Goal: Check status: Check status

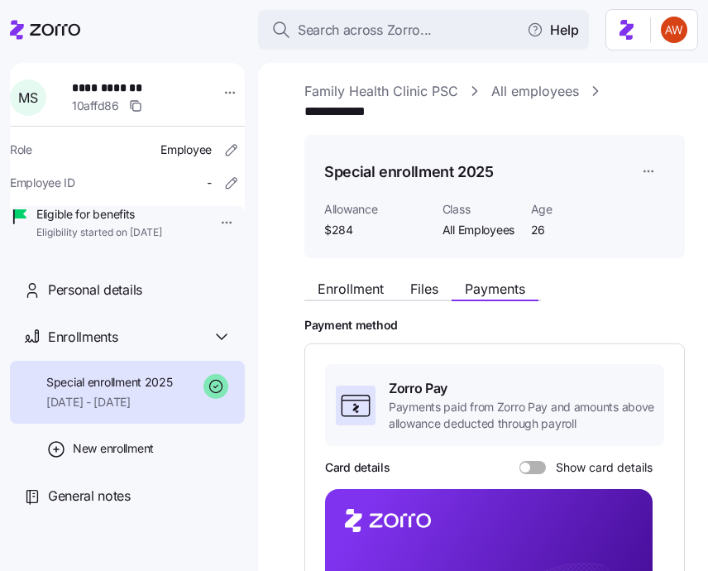
scroll to position [7, 0]
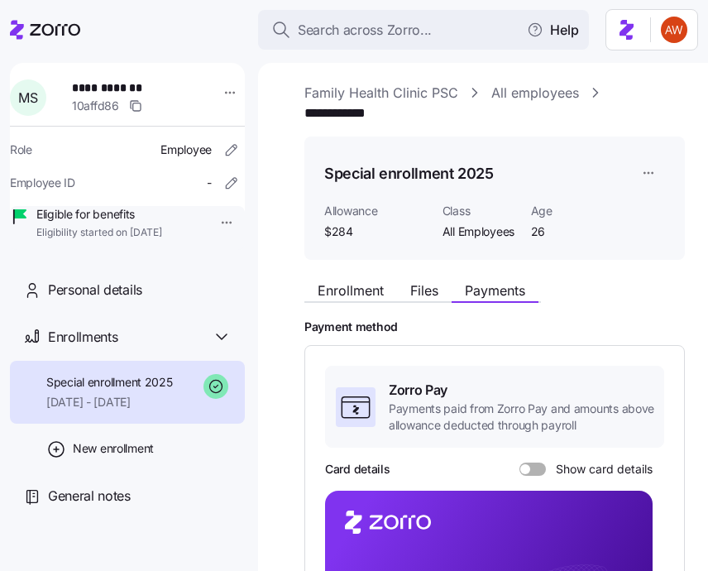
click at [511, 91] on link "All employees" at bounding box center [536, 93] width 88 height 21
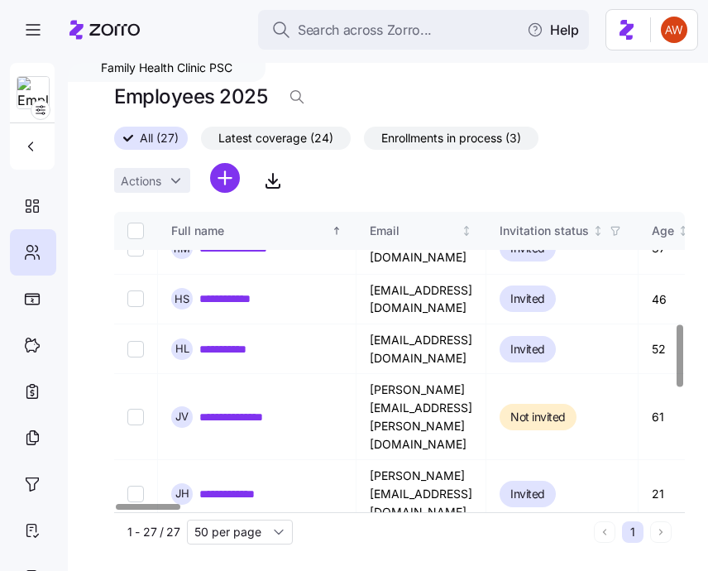
scroll to position [538, 0]
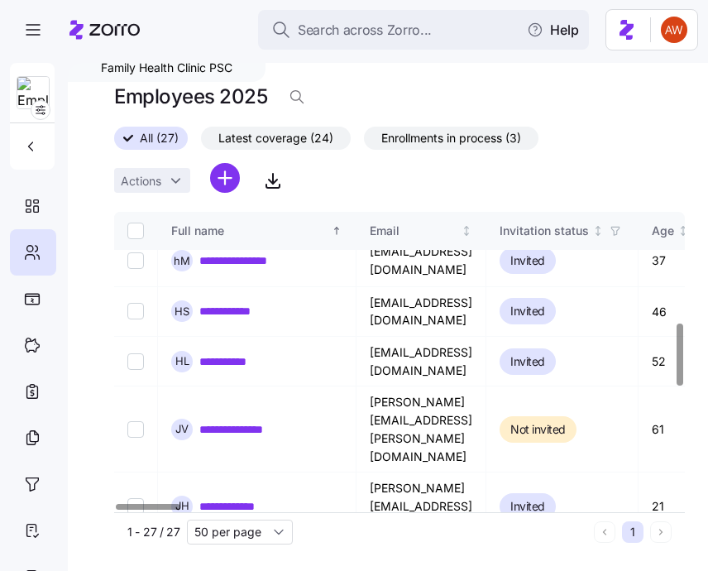
drag, startPoint x: 285, startPoint y: 444, endPoint x: 199, endPoint y: 446, distance: 85.3
copy link "**********"
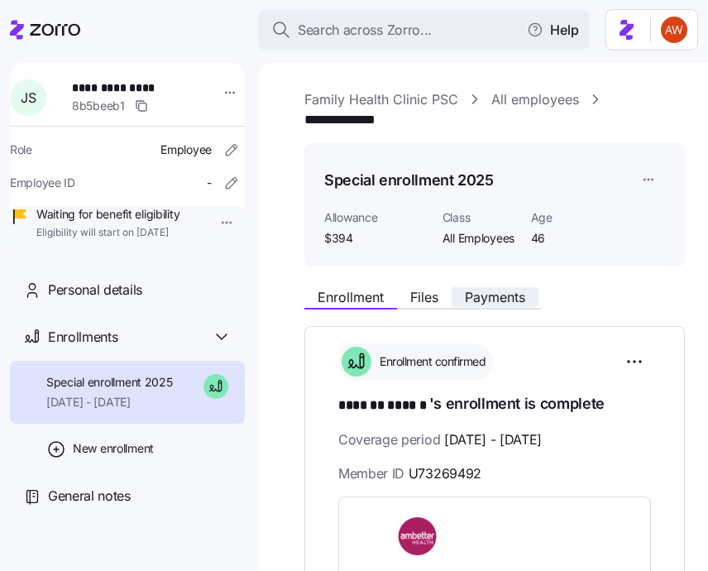
click at [505, 298] on span "Payments" at bounding box center [495, 296] width 60 height 13
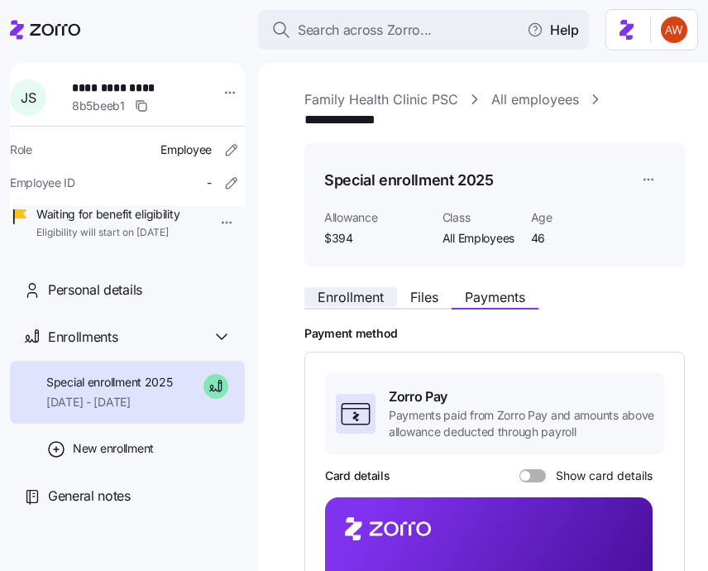
click at [358, 291] on span "Enrollment" at bounding box center [351, 296] width 66 height 13
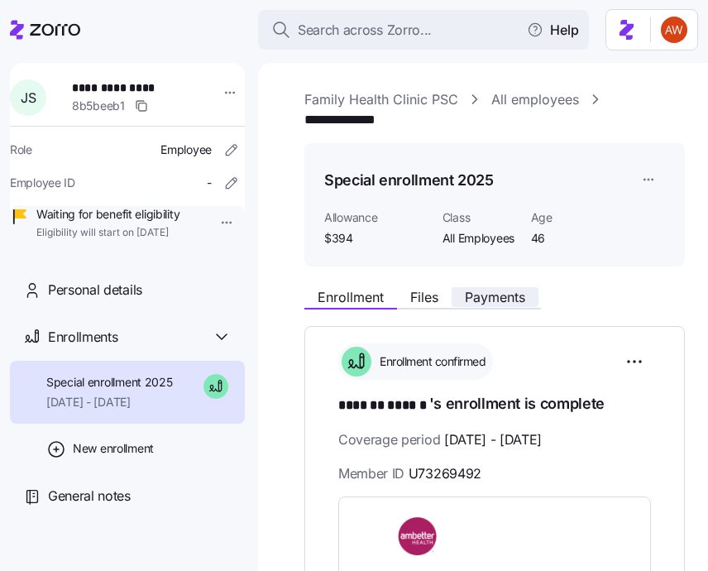
click at [513, 292] on span "Payments" at bounding box center [495, 296] width 60 height 13
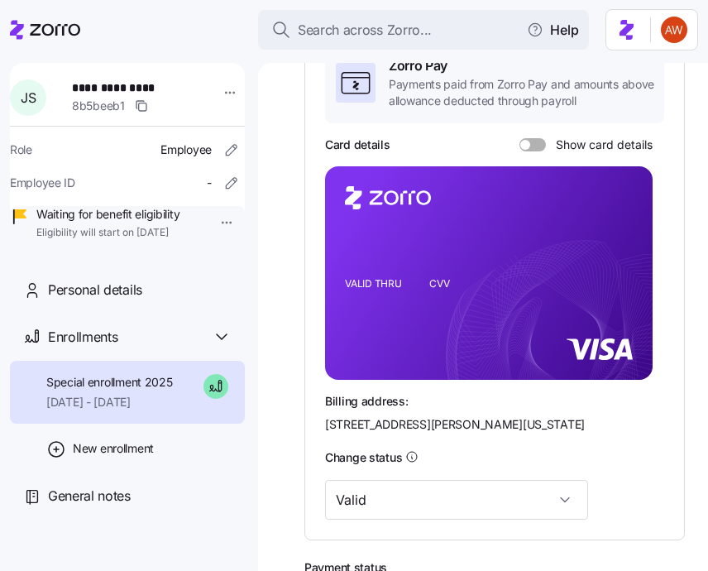
scroll to position [314, 0]
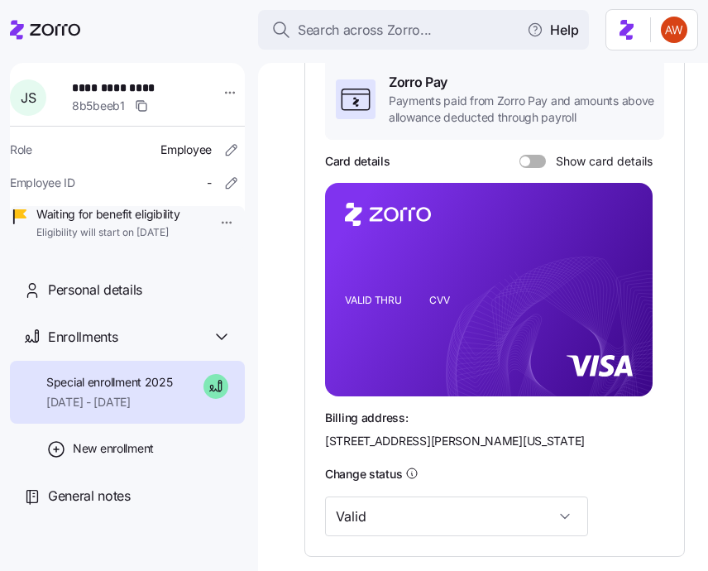
click at [530, 165] on span at bounding box center [538, 161] width 17 height 13
click at [520, 155] on input "Show card details" at bounding box center [520, 155] width 0 height 0
click at [613, 257] on rect at bounding box center [489, 290] width 328 height 214
click at [621, 257] on icon "copy-to-clipboard" at bounding box center [622, 259] width 15 height 15
drag, startPoint x: 415, startPoint y: 417, endPoint x: 501, endPoint y: 417, distance: 86.1
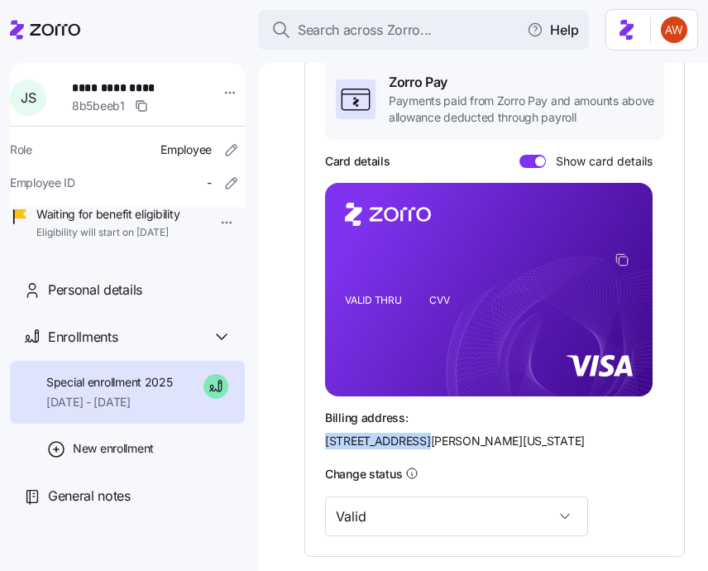
click at [501, 433] on span "[STREET_ADDRESS][PERSON_NAME][US_STATE]" at bounding box center [455, 441] width 260 height 17
copy span "[STREET_ADDRESS][PERSON_NAME]"
drag, startPoint x: 512, startPoint y: 419, endPoint x: 555, endPoint y: 417, distance: 43.1
click at [555, 433] on span "[STREET_ADDRESS][PERSON_NAME][US_STATE]" at bounding box center [455, 441] width 260 height 17
copy span "Westlake"
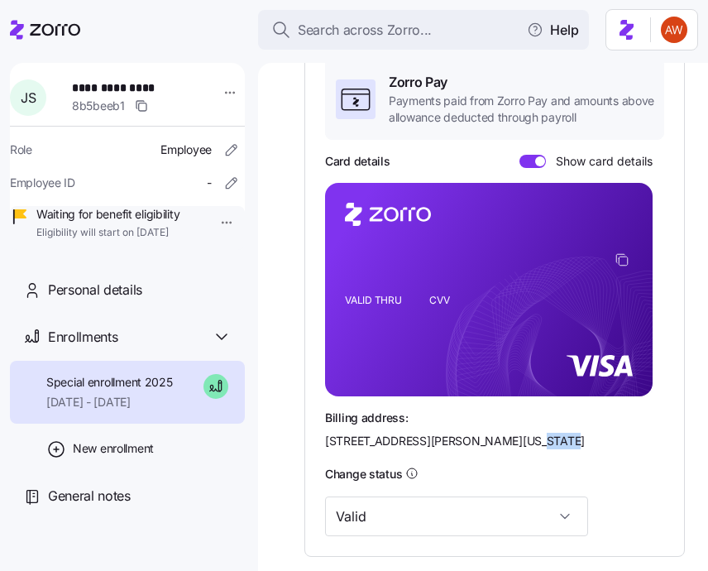
drag, startPoint x: 591, startPoint y: 419, endPoint x: 637, endPoint y: 416, distance: 46.4
click at [637, 417] on div "Billing address: [STREET_ADDRESS][PERSON_NAME][US_STATE]" at bounding box center [494, 430] width 339 height 41
copy span "44145"
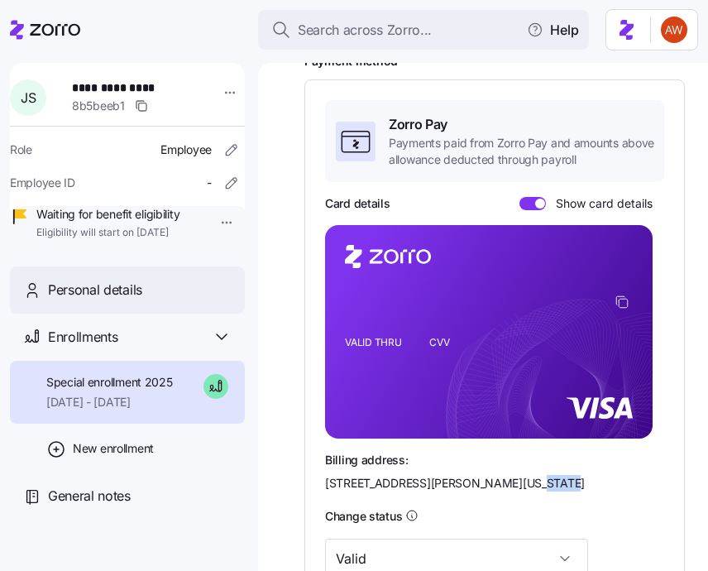
scroll to position [12, 0]
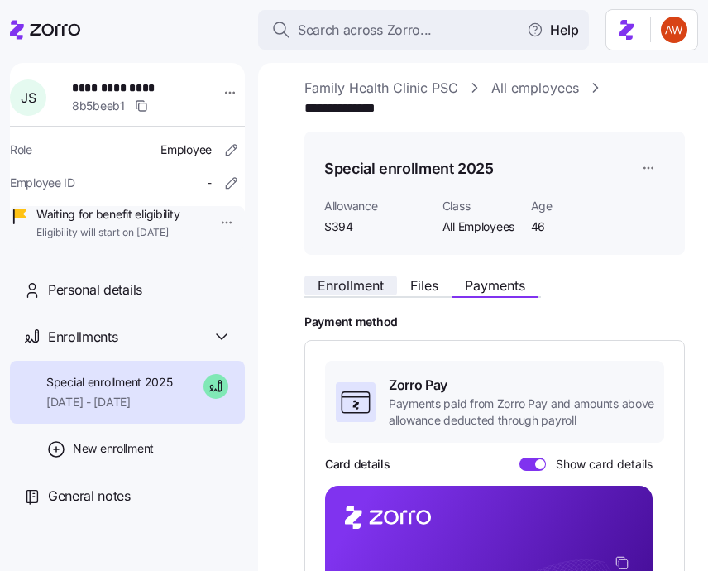
click at [357, 288] on span "Enrollment" at bounding box center [351, 285] width 66 height 13
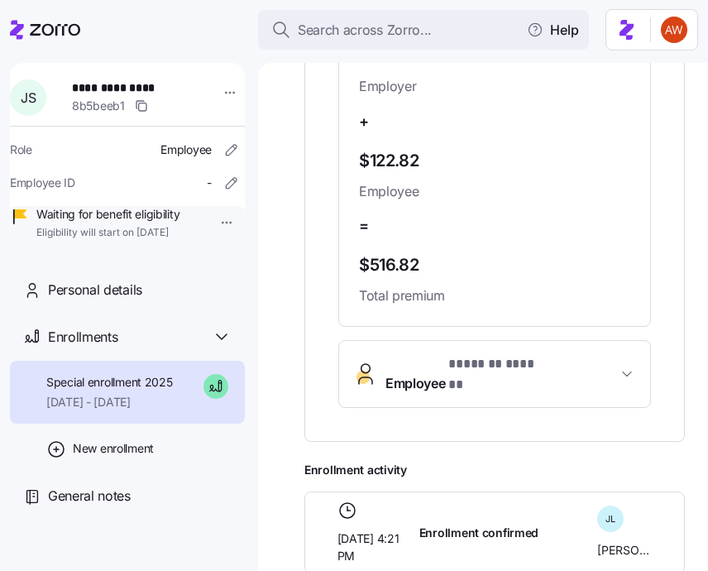
scroll to position [684, 0]
click at [445, 356] on span "Employee * ******* ****** *" at bounding box center [466, 375] width 161 height 40
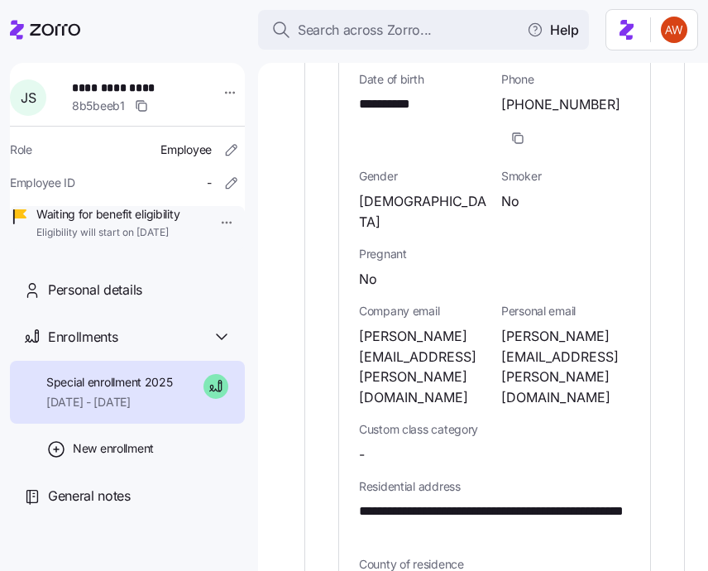
scroll to position [1124, 0]
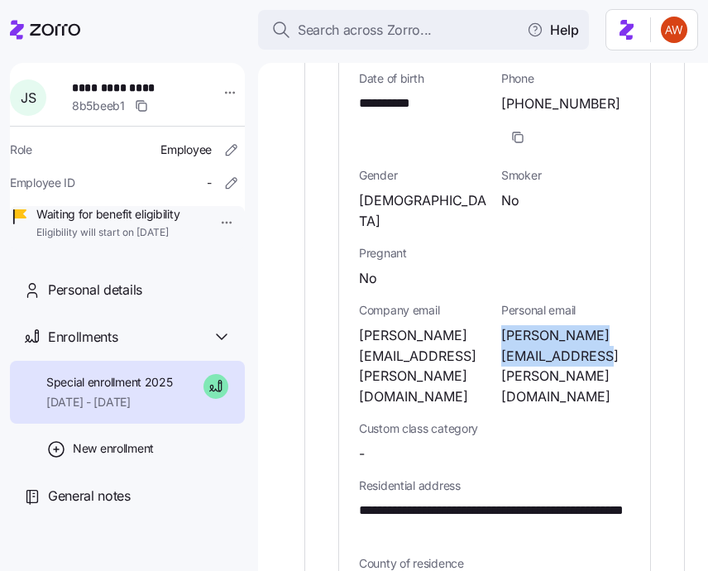
drag, startPoint x: 501, startPoint y: 297, endPoint x: 567, endPoint y: 313, distance: 68.0
click at [567, 325] on span "[PERSON_NAME][EMAIL_ADDRESS][PERSON_NAME][DOMAIN_NAME]" at bounding box center [565, 366] width 129 height 82
copy span "[PERSON_NAME][EMAIL_ADDRESS][PERSON_NAME][DOMAIN_NAME]"
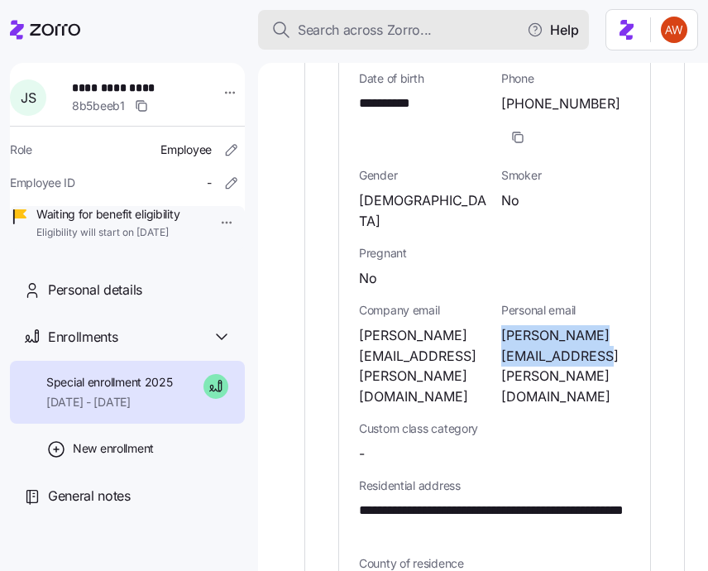
click at [343, 32] on span "Search across Zorro..." at bounding box center [365, 30] width 134 height 21
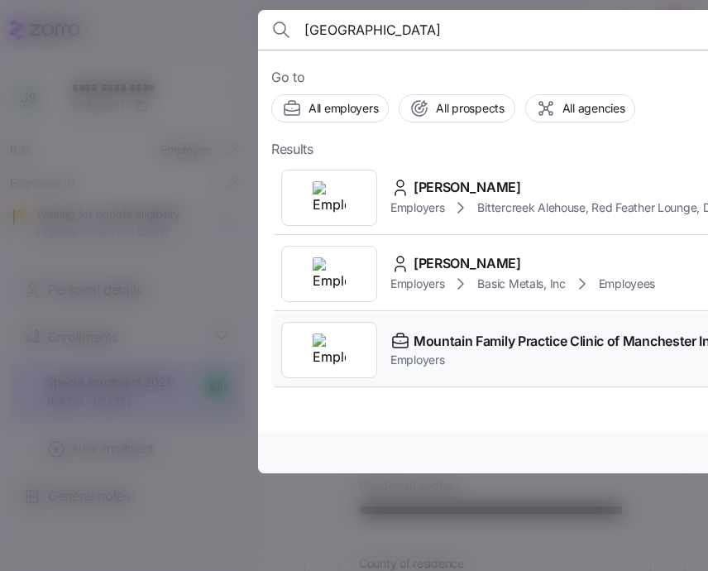
type input "[GEOGRAPHIC_DATA]"
click at [432, 337] on span "Mountain Family Practice Clinic of Manchester Inc." at bounding box center [568, 341] width 308 height 21
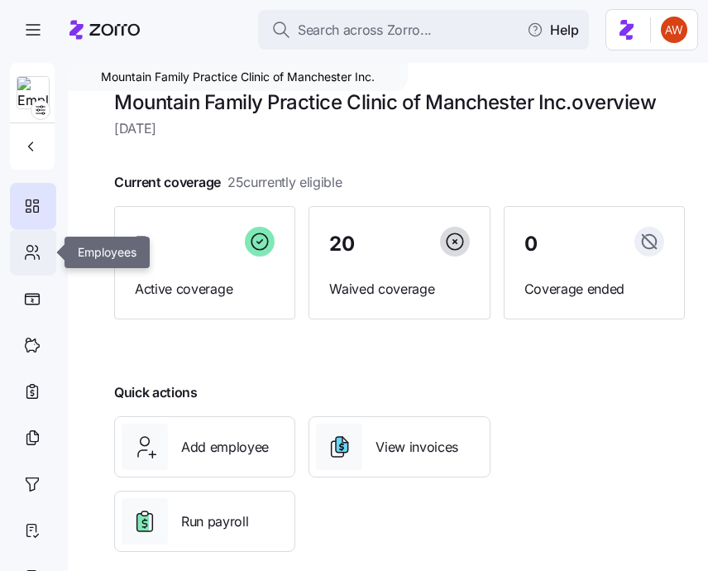
click at [31, 259] on icon at bounding box center [32, 252] width 18 height 20
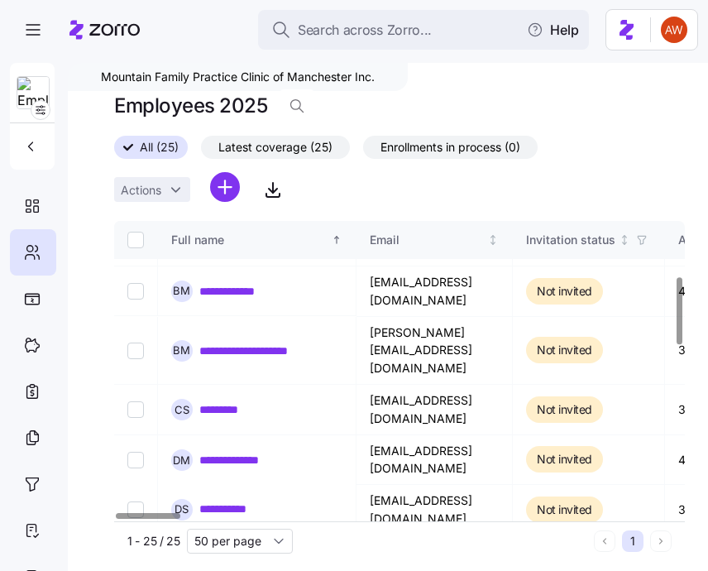
scroll to position [247, 0]
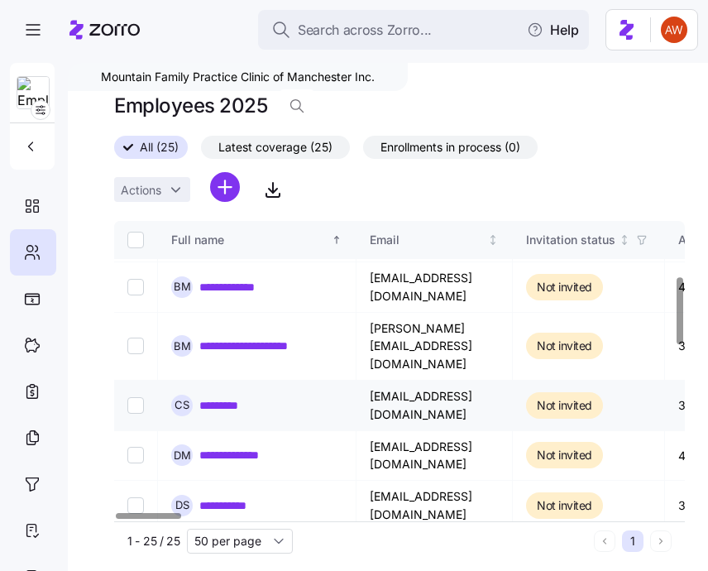
click at [233, 397] on link "*********" at bounding box center [226, 405] width 55 height 17
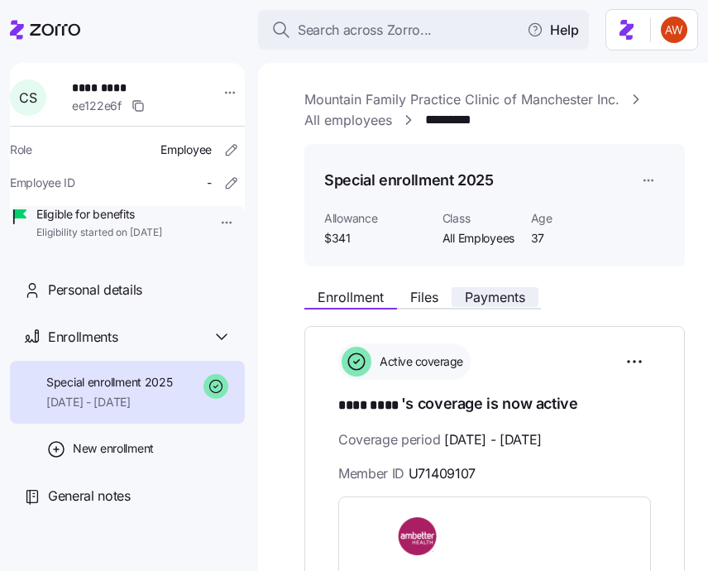
click at [492, 298] on span "Payments" at bounding box center [495, 296] width 60 height 13
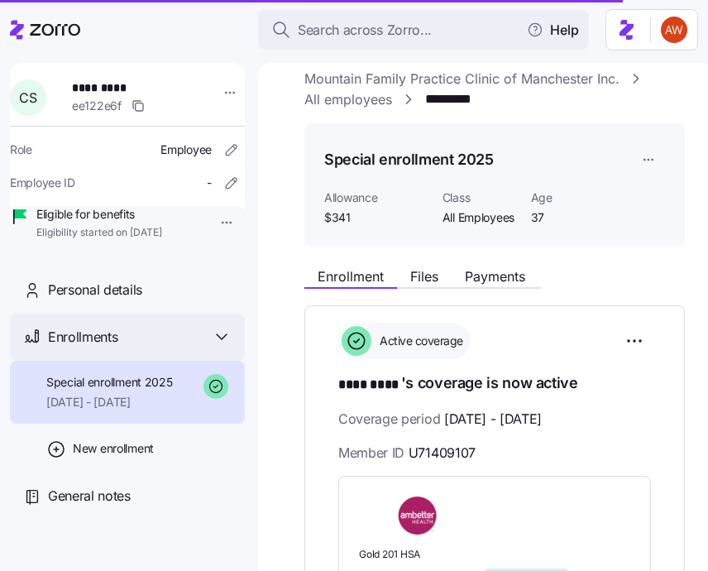
scroll to position [16, 0]
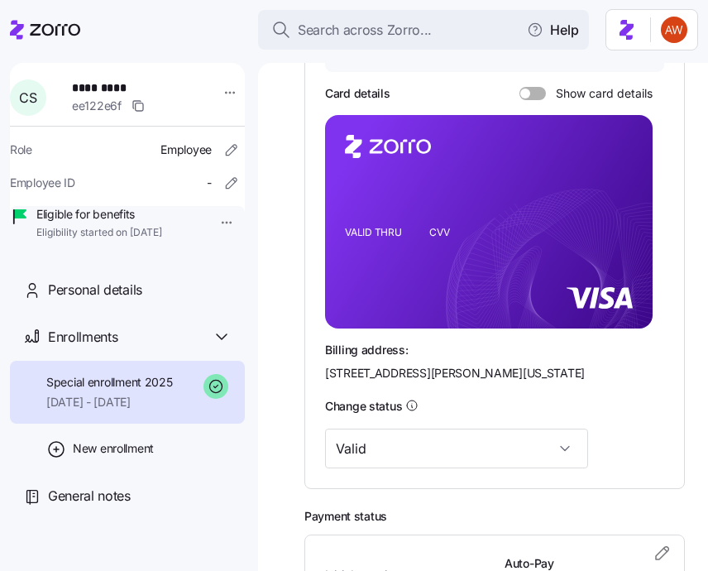
scroll to position [368, 0]
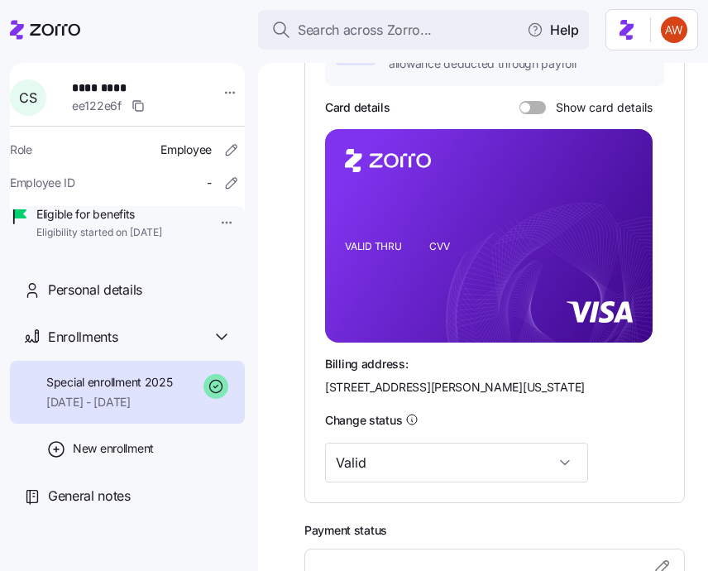
click at [437, 314] on icon "VALID THRU CVV" at bounding box center [489, 236] width 328 height 214
click at [529, 109] on span at bounding box center [526, 108] width 10 height 10
click at [520, 101] on input "Show card details" at bounding box center [520, 101] width 0 height 0
click at [632, 207] on foreignobject at bounding box center [625, 209] width 20 height 20
click at [621, 207] on icon "copy-to-clipboard" at bounding box center [622, 206] width 15 height 15
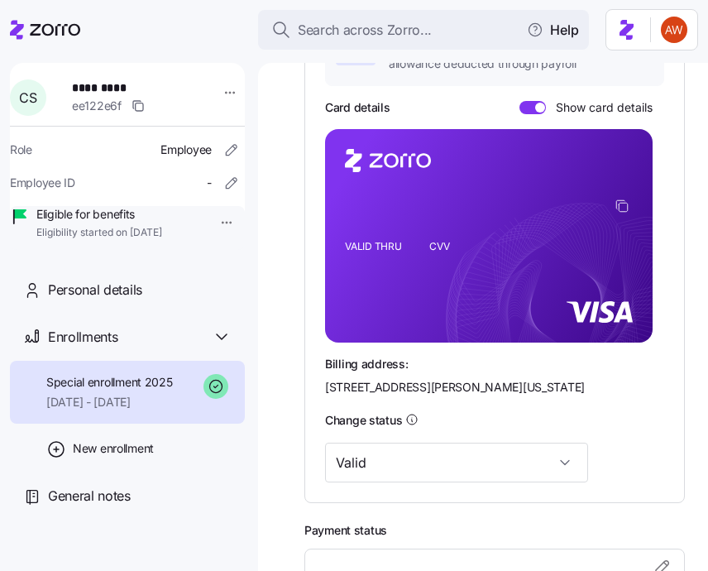
click at [456, 263] on icon "VALID THRU CVV" at bounding box center [489, 236] width 328 height 214
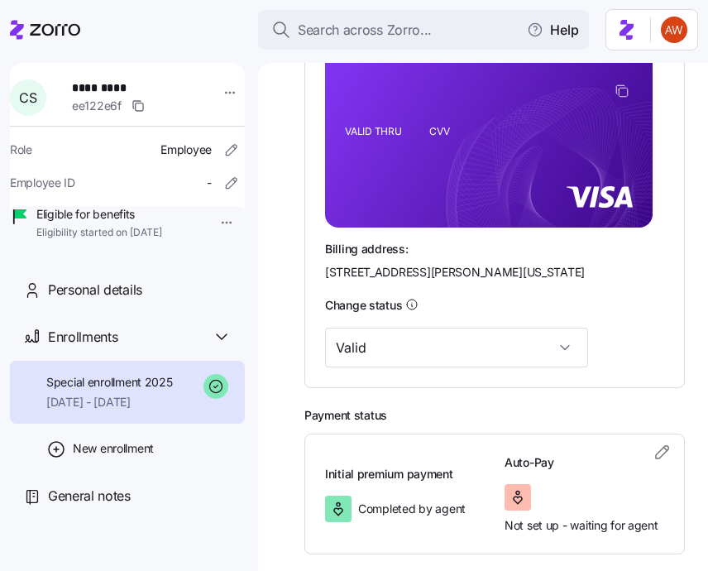
scroll to position [485, 0]
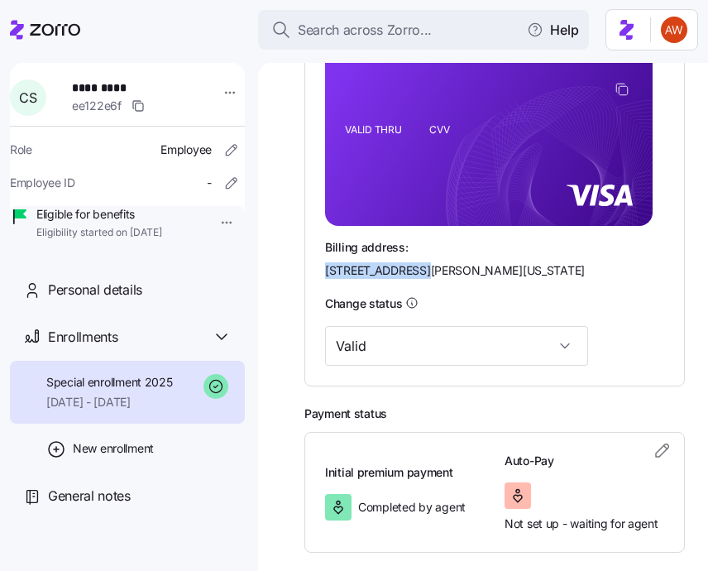
drag, startPoint x: 412, startPoint y: 245, endPoint x: 500, endPoint y: 242, distance: 87.8
click at [500, 262] on span "[STREET_ADDRESS][PERSON_NAME][US_STATE]" at bounding box center [455, 270] width 260 height 17
copy span "[STREET_ADDRESS][PERSON_NAME]"
drag, startPoint x: 512, startPoint y: 244, endPoint x: 555, endPoint y: 244, distance: 43.0
click at [555, 262] on span "[STREET_ADDRESS][PERSON_NAME][US_STATE]" at bounding box center [455, 270] width 260 height 17
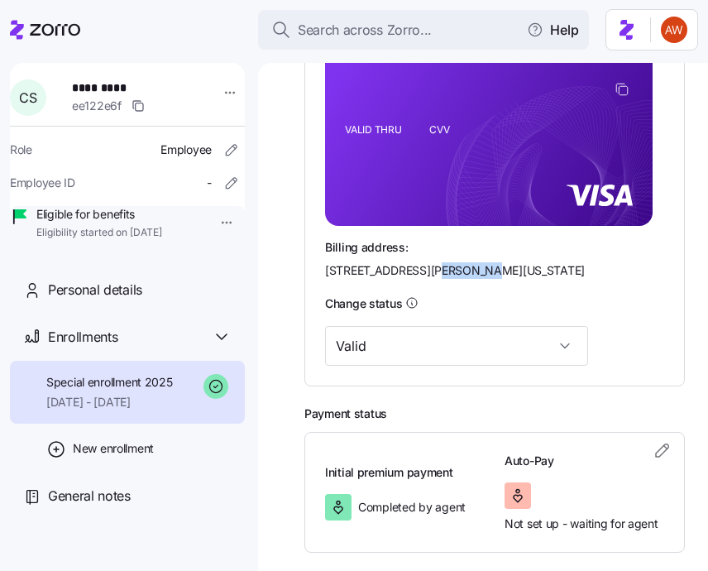
copy span "Westlake"
drag, startPoint x: 588, startPoint y: 245, endPoint x: 631, endPoint y: 245, distance: 42.2
click at [631, 245] on div "Billing address: [STREET_ADDRESS][PERSON_NAME][US_STATE]" at bounding box center [494, 259] width 339 height 41
copy span "44145"
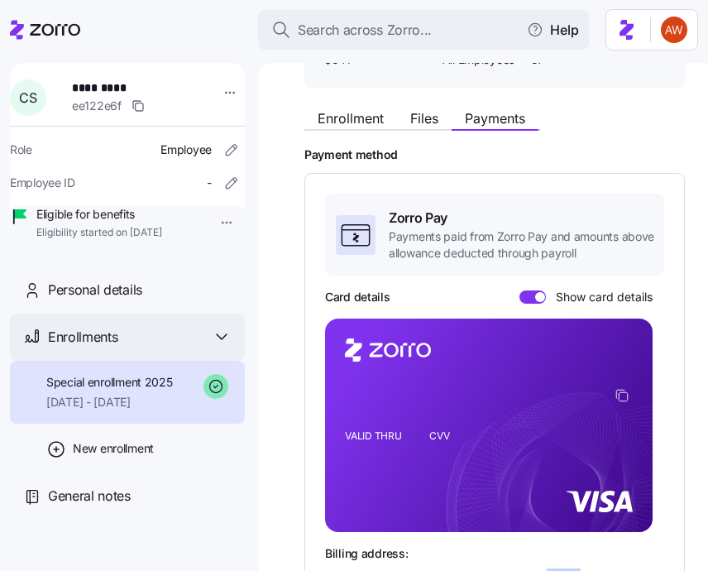
scroll to position [0, 0]
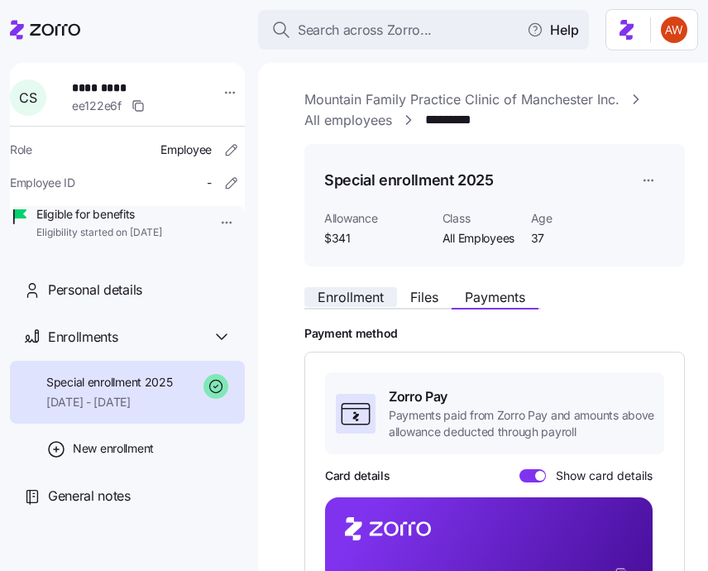
click at [385, 295] on button "Enrollment" at bounding box center [351, 297] width 93 height 20
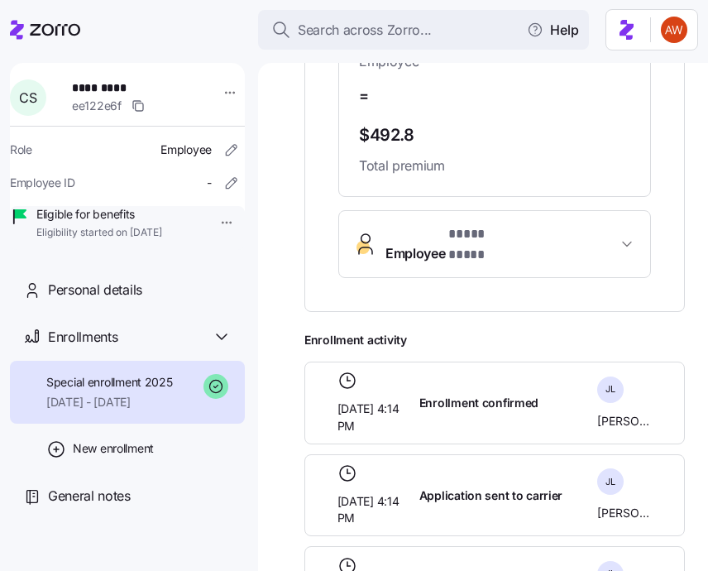
scroll to position [791, 0]
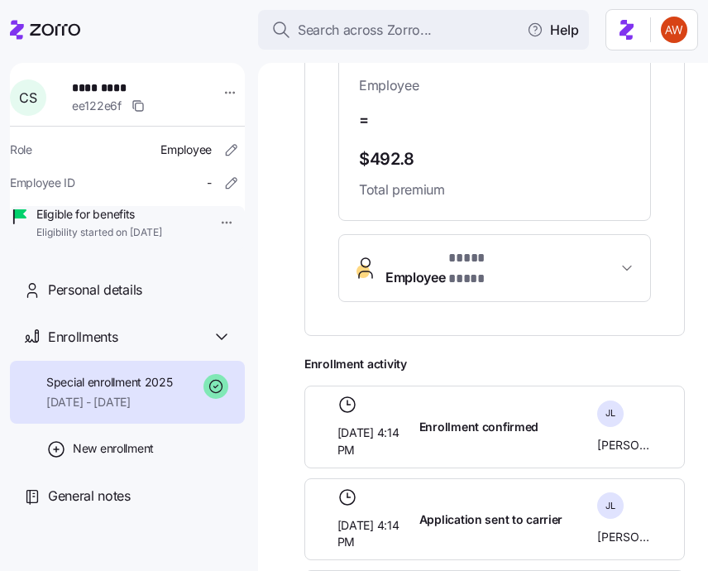
click at [515, 278] on button "Employee * **** **** *" at bounding box center [494, 268] width 311 height 66
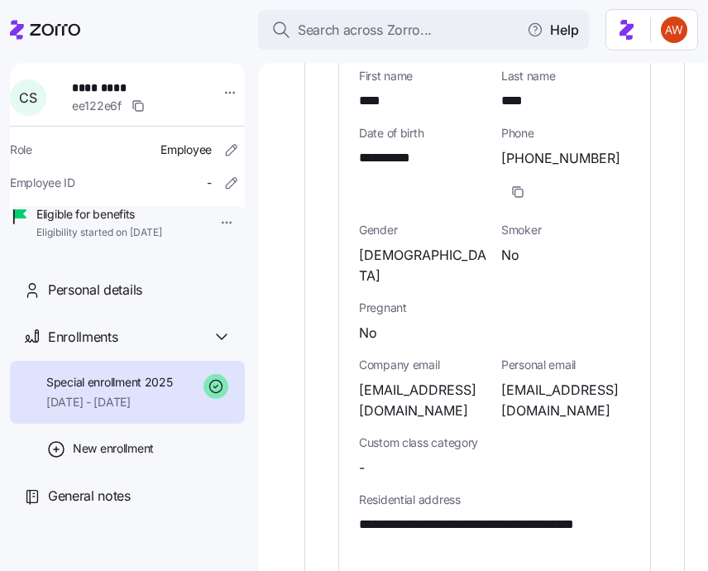
scroll to position [1078, 0]
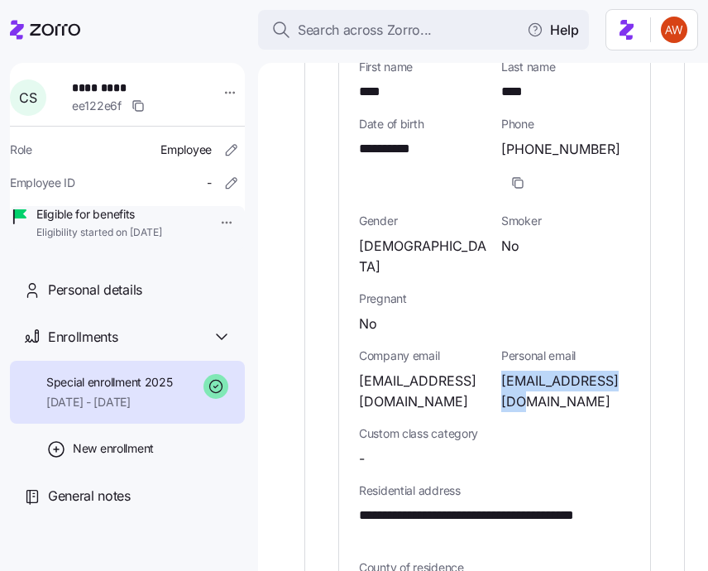
drag, startPoint x: 503, startPoint y: 346, endPoint x: 519, endPoint y: 362, distance: 22.8
click at [520, 371] on span "[EMAIL_ADDRESS][DOMAIN_NAME]" at bounding box center [565, 391] width 129 height 41
copy span "[EMAIL_ADDRESS][DOMAIN_NAME]"
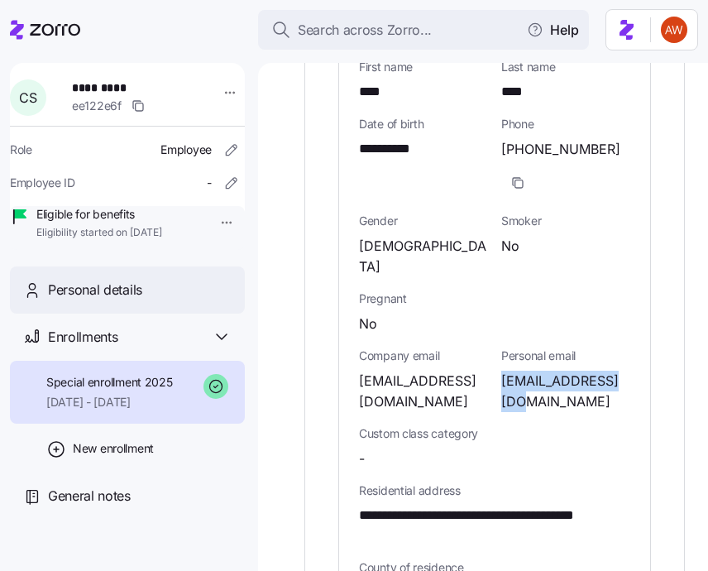
scroll to position [0, 0]
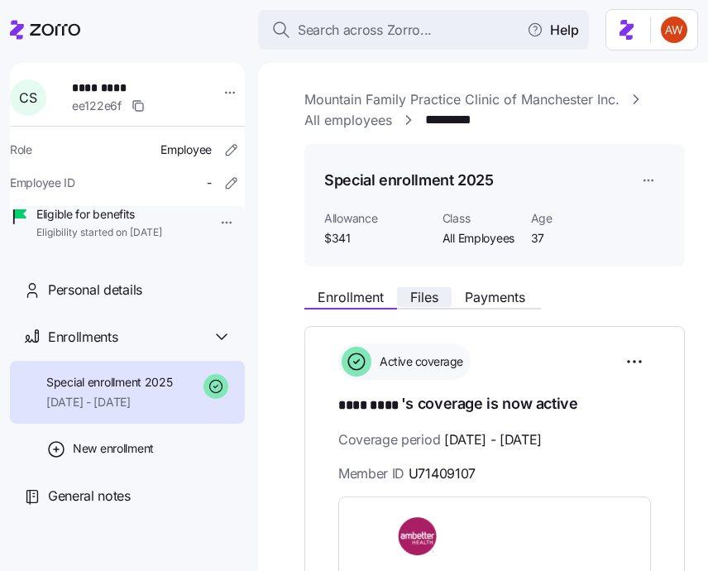
click at [423, 305] on button "Files" at bounding box center [424, 297] width 55 height 20
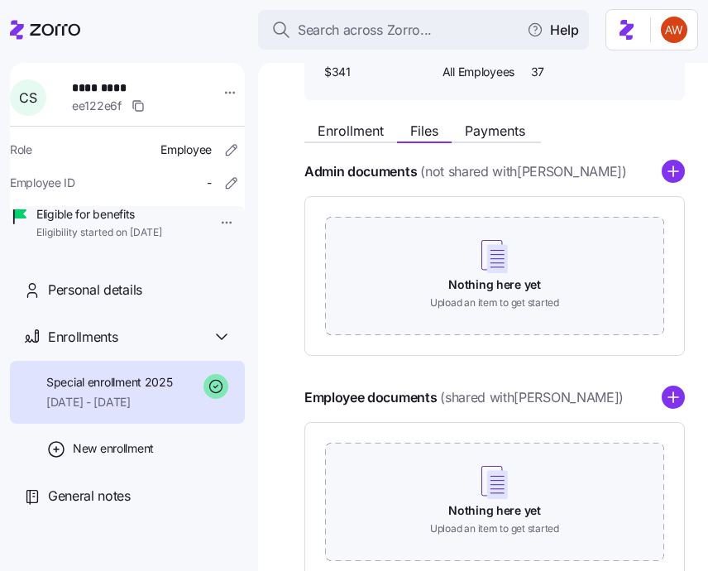
scroll to position [276, 0]
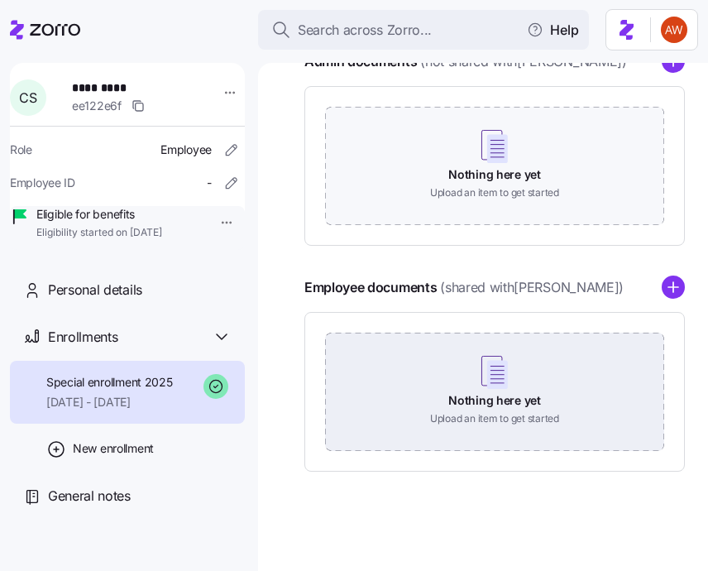
click at [425, 382] on div "Nothing here yet Upload an item to get started" at bounding box center [494, 391] width 339 height 116
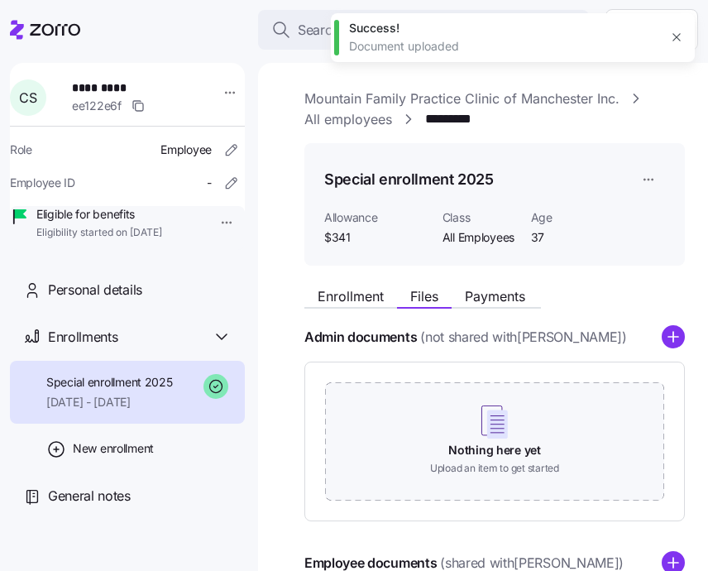
scroll to position [0, 0]
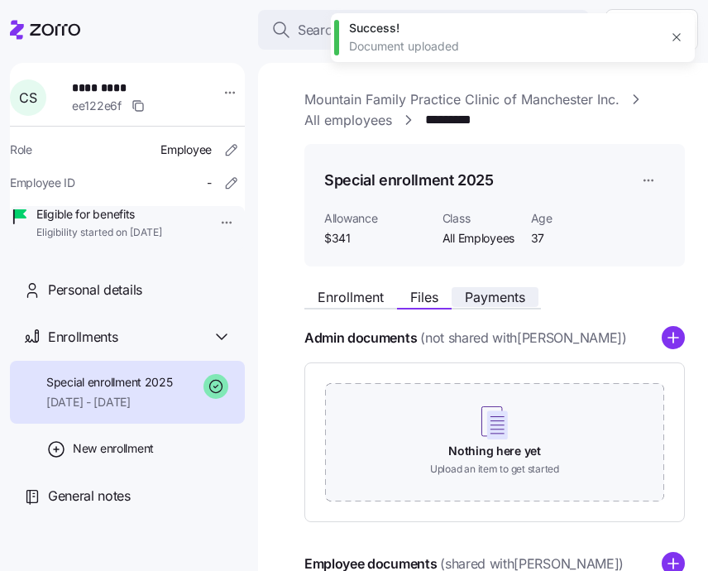
click at [511, 302] on span "Payments" at bounding box center [495, 296] width 60 height 13
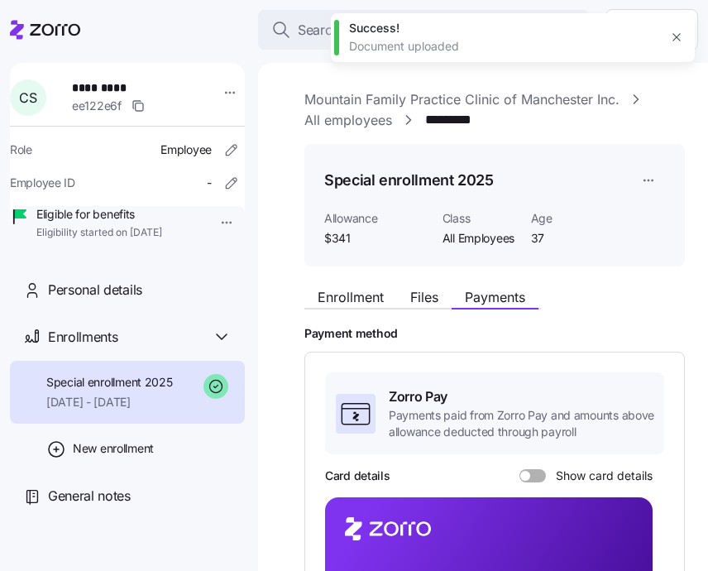
scroll to position [543, 0]
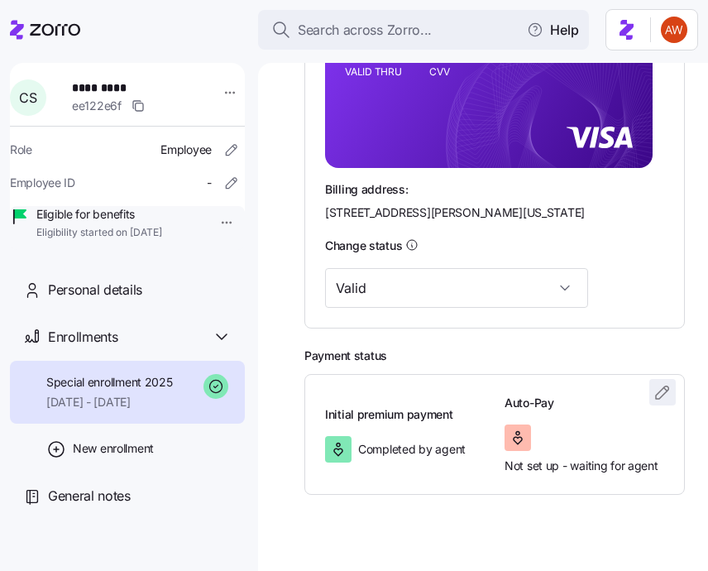
click at [663, 386] on icon "button" at bounding box center [662, 392] width 12 height 12
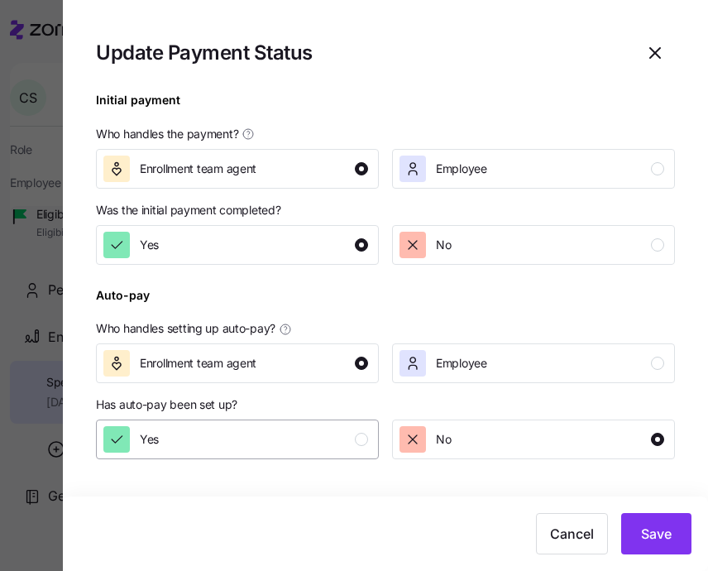
click at [339, 445] on div "Yes" at bounding box center [235, 439] width 265 height 26
click at [659, 531] on span "Save" at bounding box center [656, 534] width 31 height 20
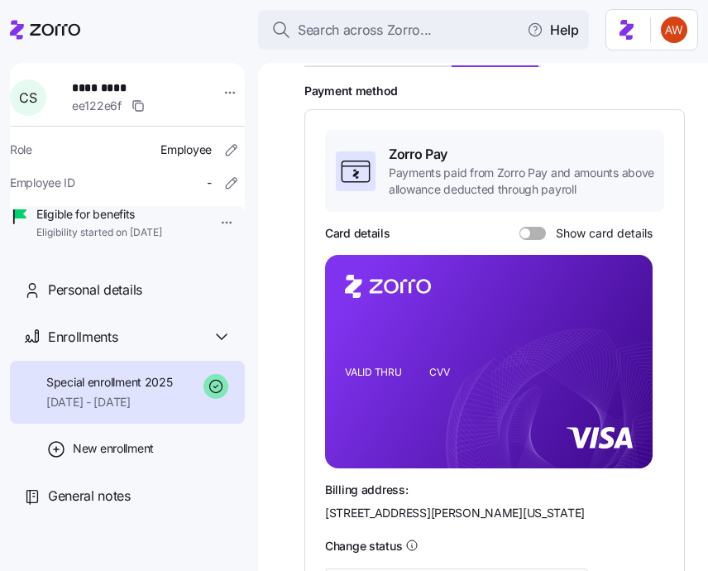
scroll to position [0, 0]
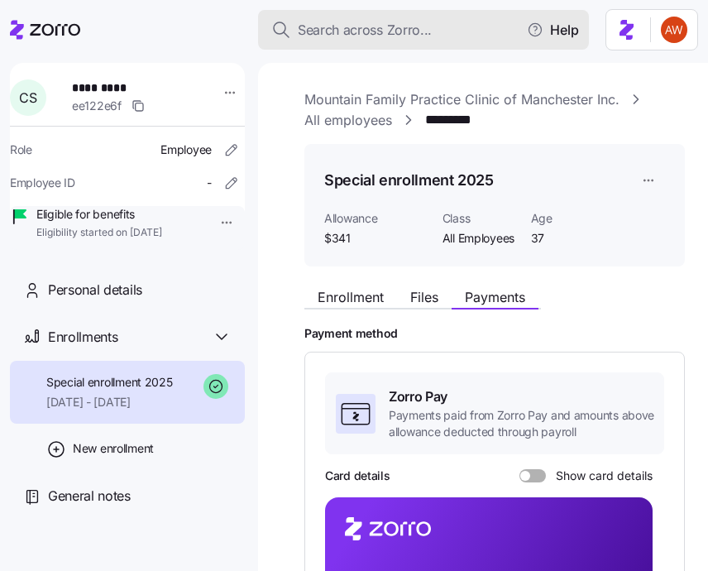
click at [403, 19] on button "Search across Zorro..." at bounding box center [423, 30] width 331 height 40
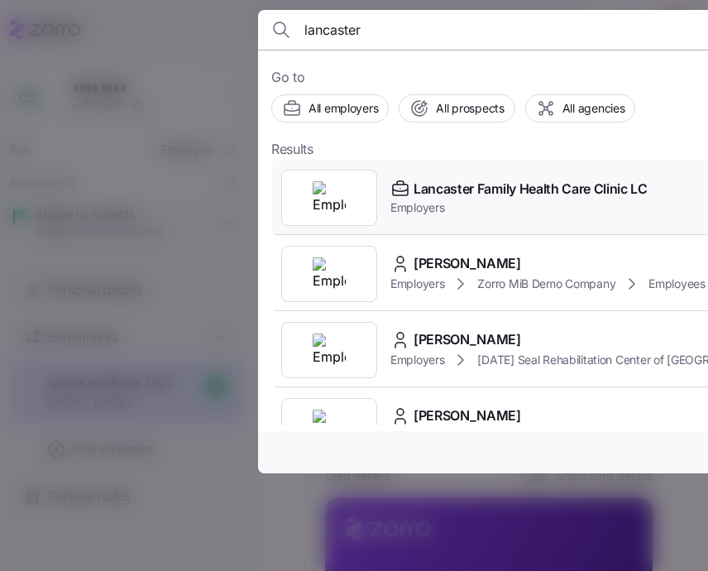
type input "lancaster"
click at [514, 186] on span "Lancaster Family Health Care Clinic LC" at bounding box center [531, 189] width 234 height 21
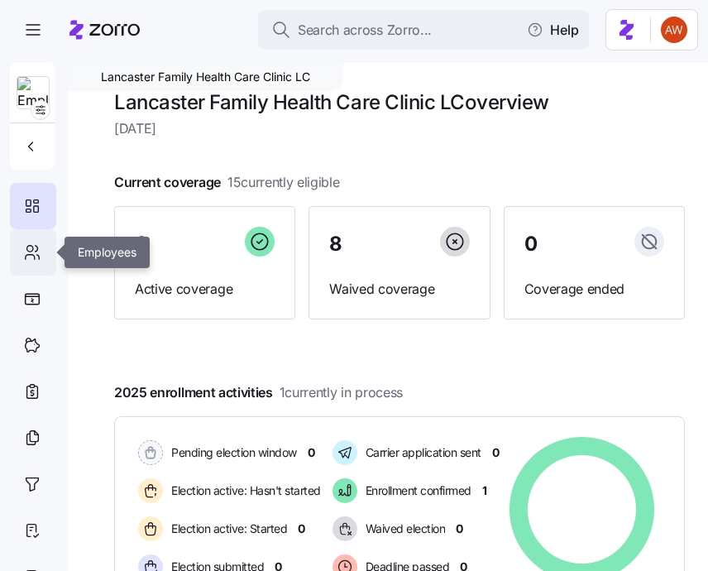
click at [25, 251] on icon at bounding box center [32, 252] width 18 height 20
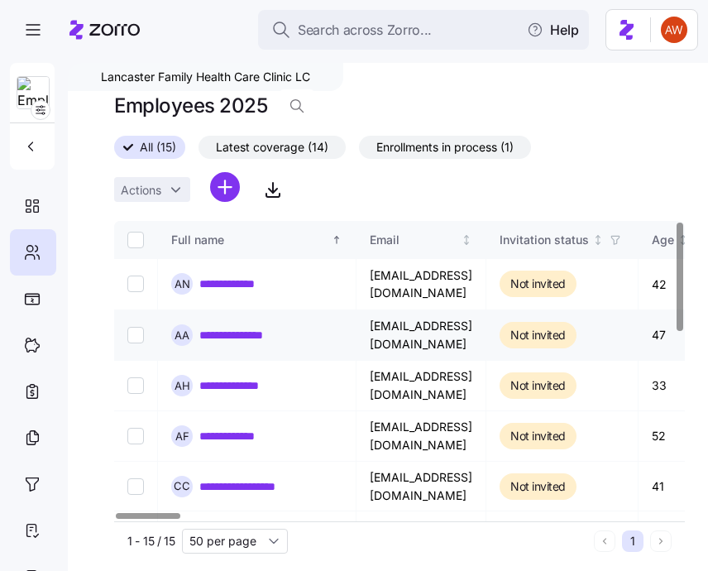
click at [250, 333] on link "**********" at bounding box center [240, 335] width 82 height 17
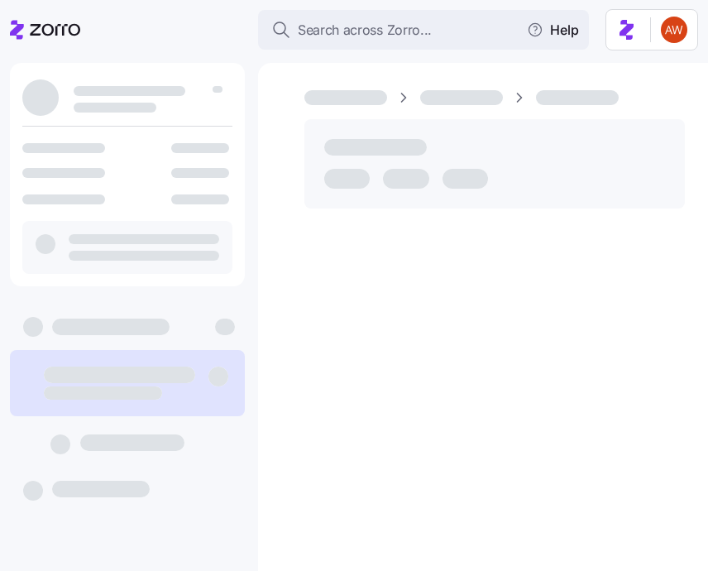
click at [250, 333] on nav at bounding box center [129, 312] width 258 height 518
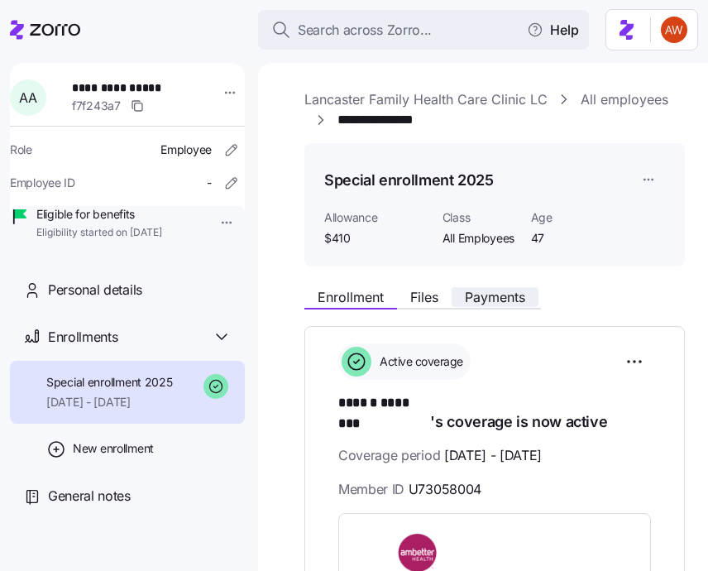
click at [490, 297] on span "Payments" at bounding box center [495, 296] width 60 height 13
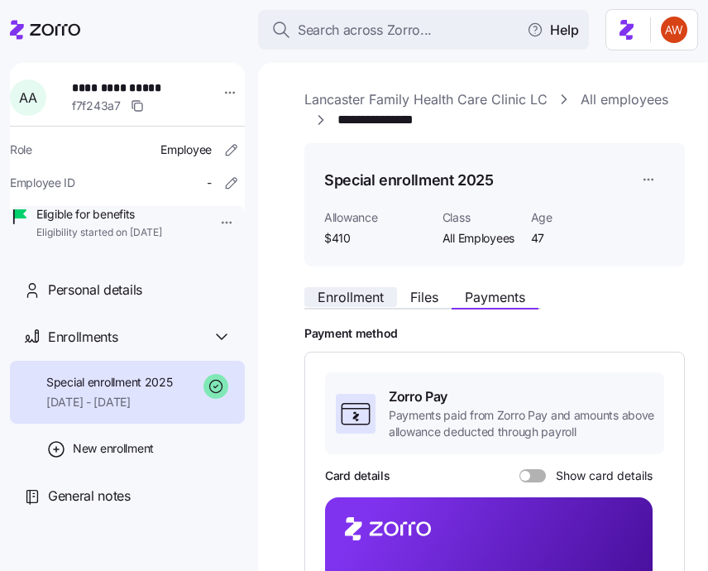
click at [352, 290] on span "Enrollment" at bounding box center [351, 296] width 66 height 13
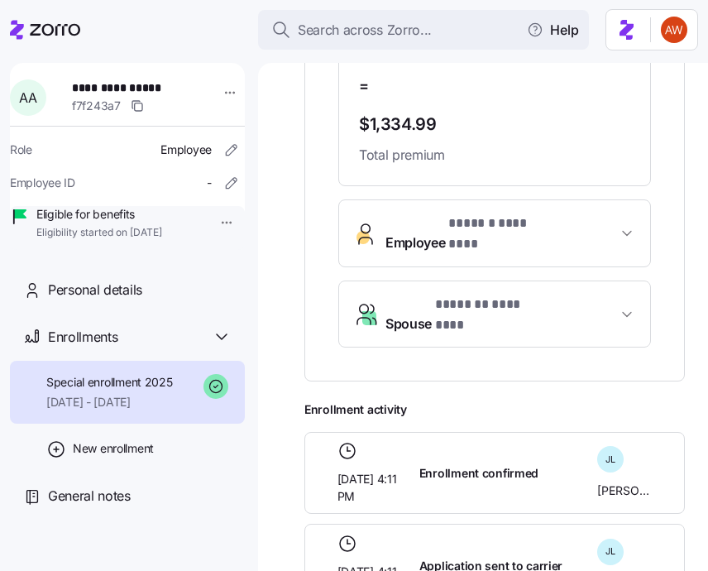
scroll to position [855, 0]
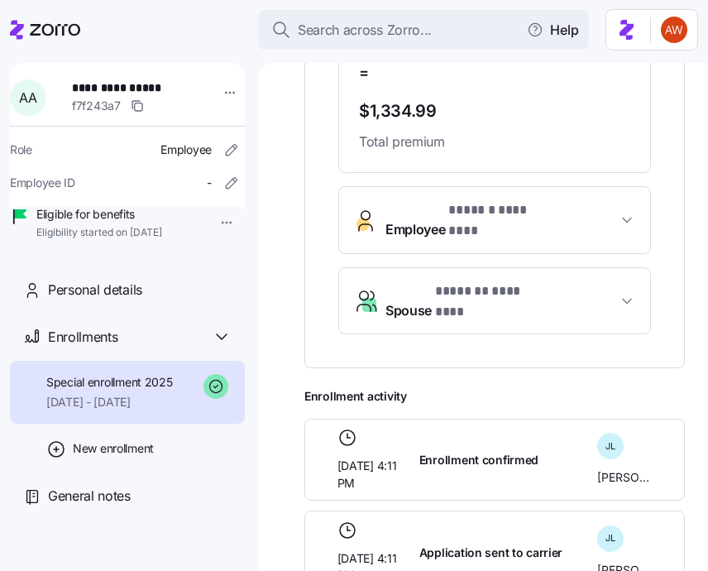
click at [515, 268] on button "Spouse * ******* ******** *" at bounding box center [494, 301] width 311 height 66
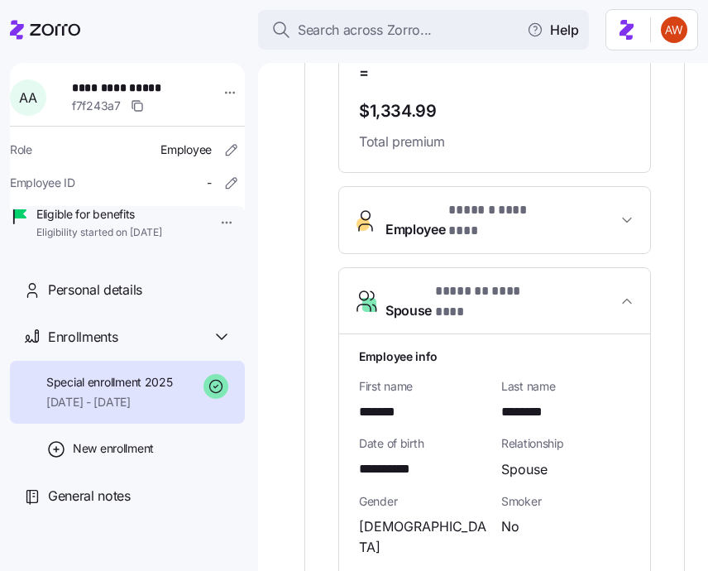
click at [510, 201] on span "* ****** ******** *" at bounding box center [498, 210] width 98 height 21
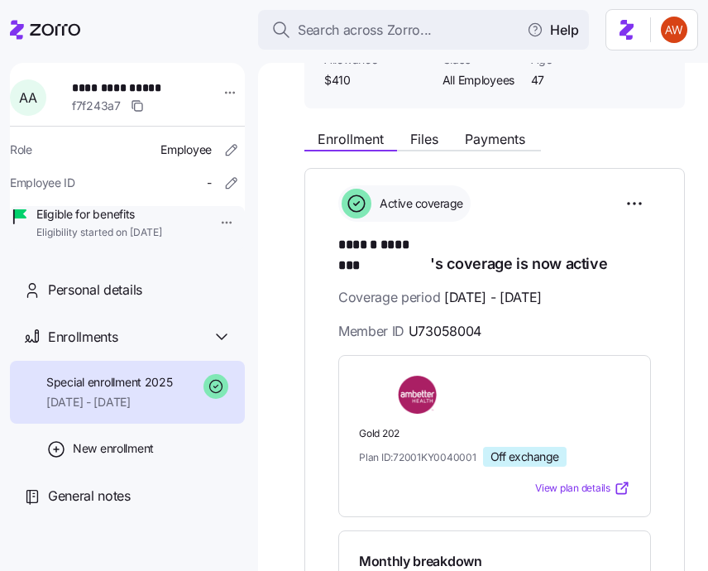
scroll to position [78, 0]
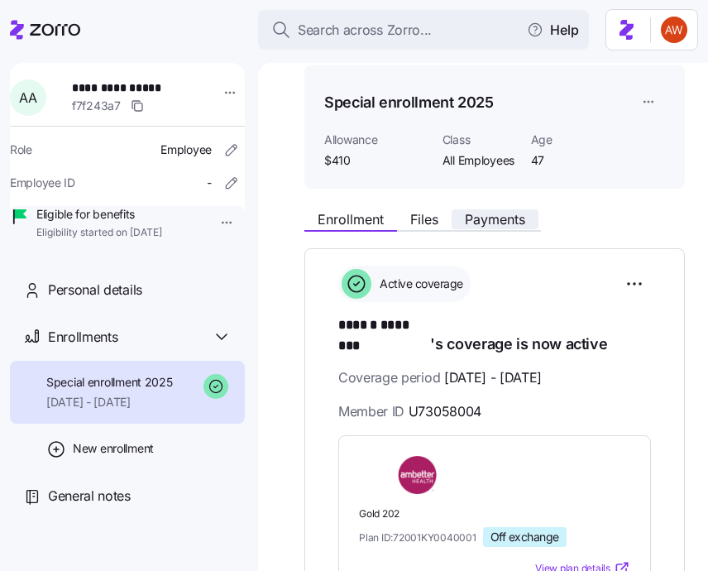
click at [496, 223] on span "Payments" at bounding box center [495, 219] width 60 height 13
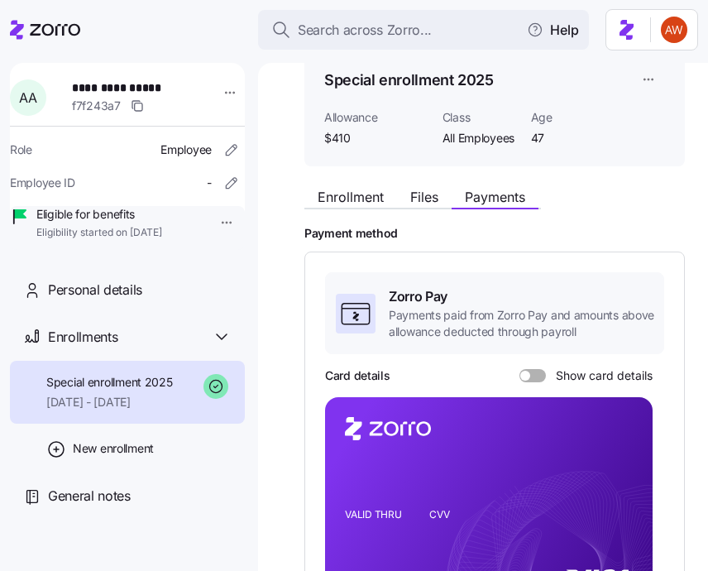
scroll to position [7, 0]
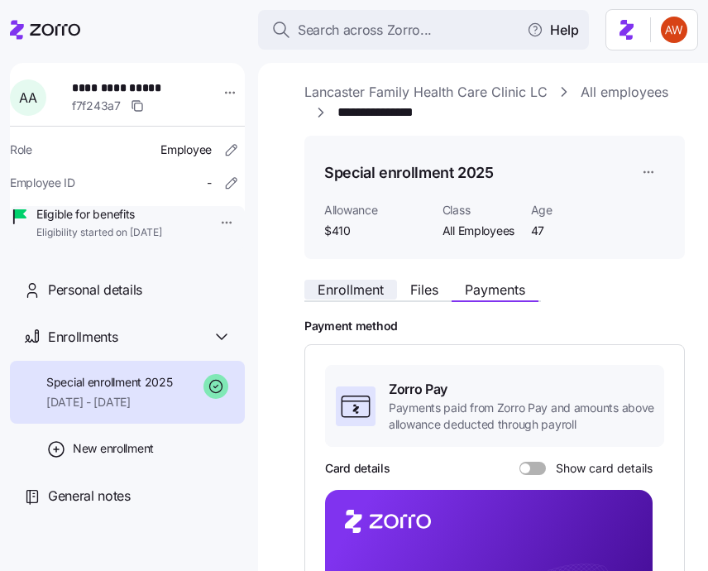
click at [347, 287] on span "Enrollment" at bounding box center [351, 289] width 66 height 13
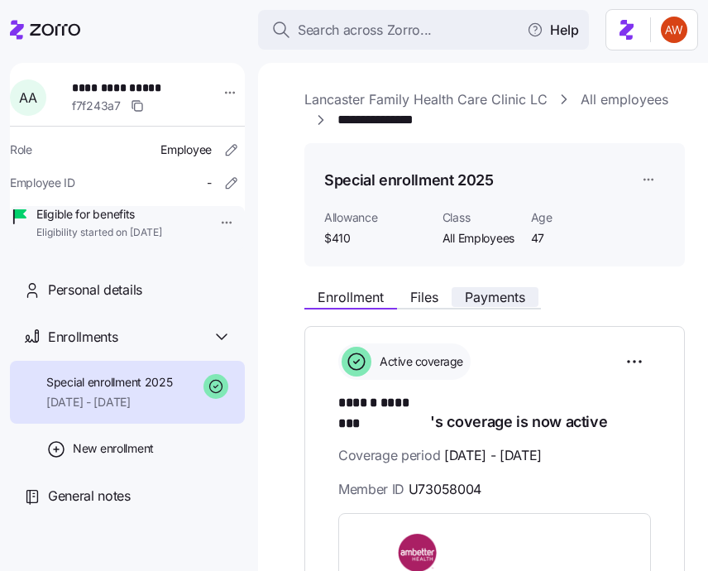
click at [511, 298] on span "Payments" at bounding box center [495, 296] width 60 height 13
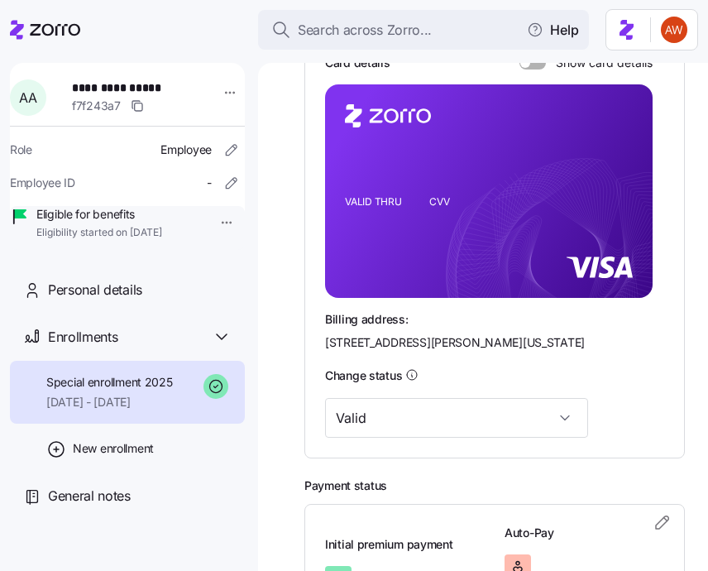
scroll to position [419, 0]
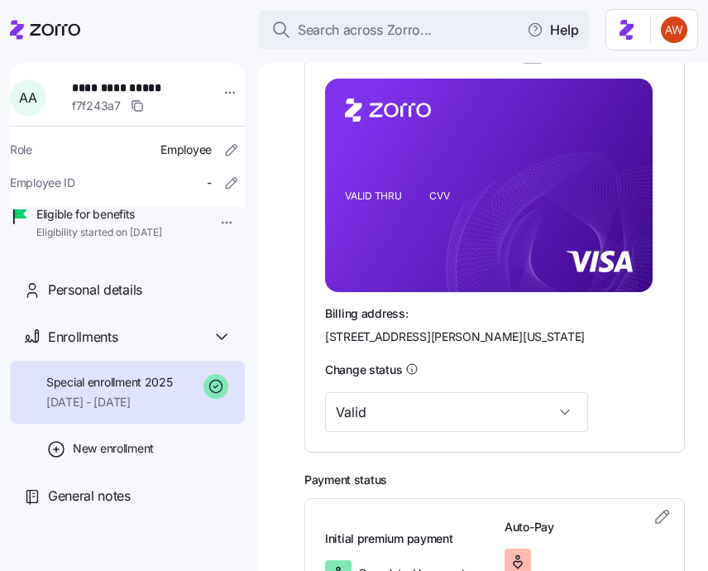
click at [511, 298] on div "Card details Show card details VALID THRU CVV Billing address: [STREET_ADDRESS]…" at bounding box center [494, 197] width 339 height 296
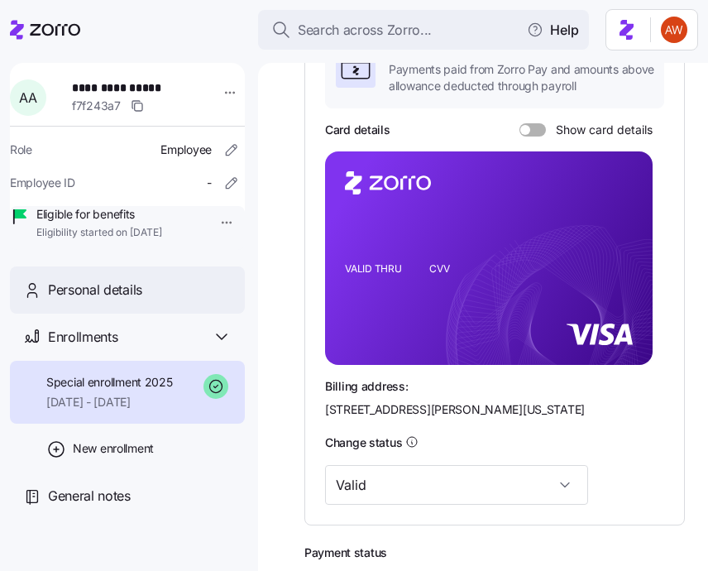
scroll to position [343, 0]
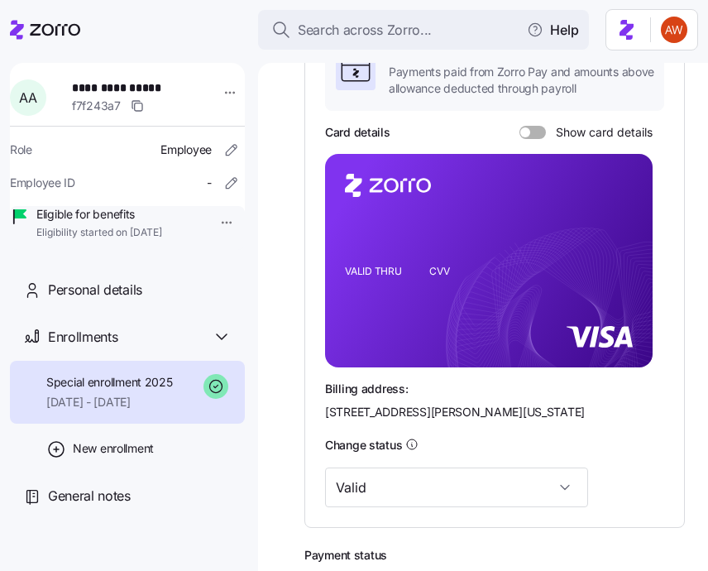
click at [527, 132] on span at bounding box center [526, 132] width 10 height 10
click at [520, 126] on input "Show card details" at bounding box center [520, 126] width 0 height 0
drag, startPoint x: 426, startPoint y: 290, endPoint x: 428, endPoint y: 300, distance: 10.1
click at [428, 300] on rect at bounding box center [489, 261] width 328 height 214
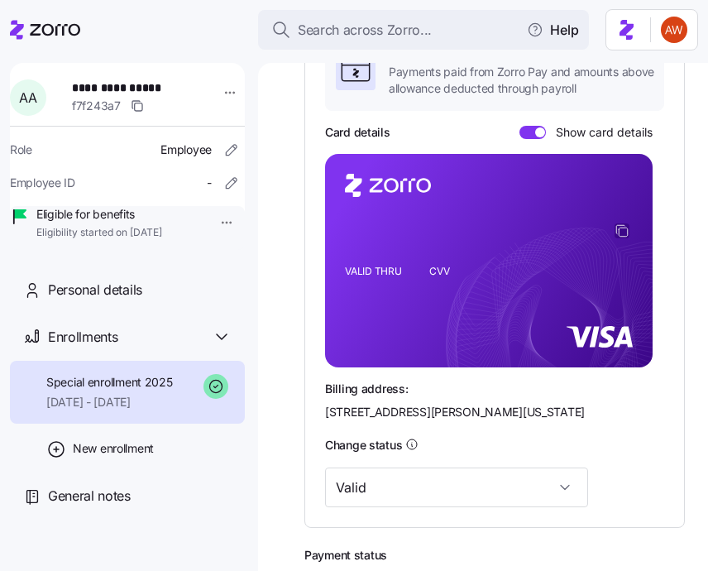
click at [621, 225] on icon "copy-to-clipboard" at bounding box center [622, 230] width 15 height 15
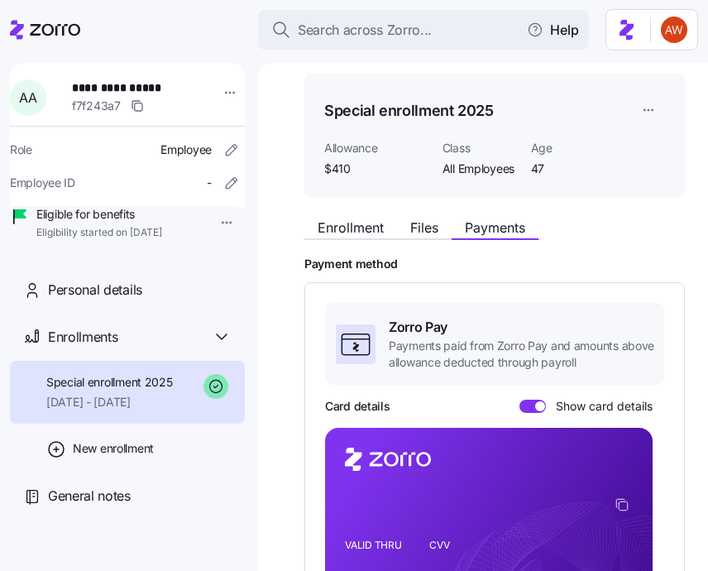
scroll to position [72, 0]
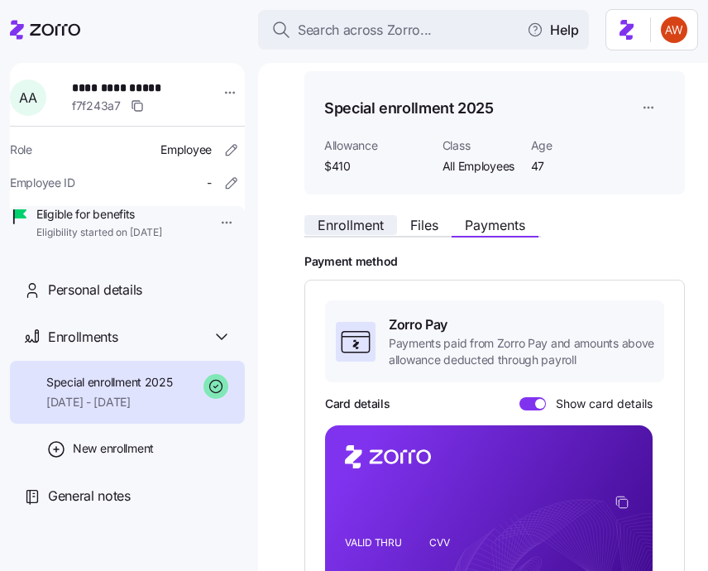
click at [371, 228] on span "Enrollment" at bounding box center [351, 224] width 66 height 13
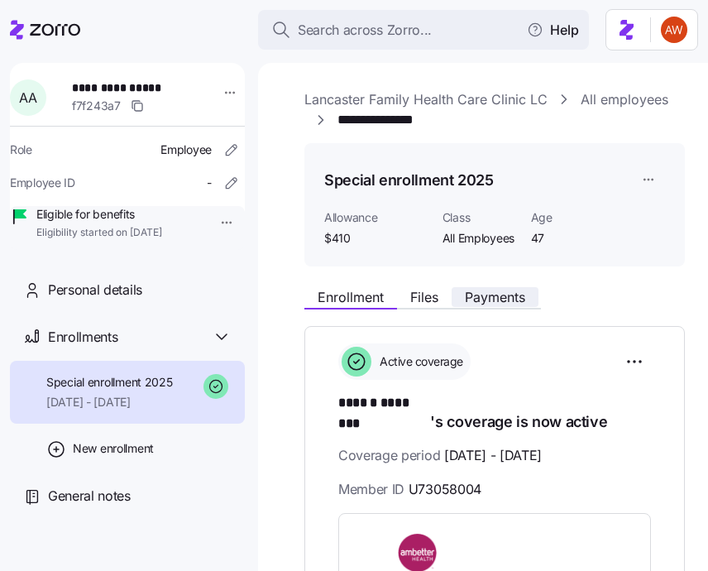
click at [497, 299] on span "Payments" at bounding box center [495, 296] width 60 height 13
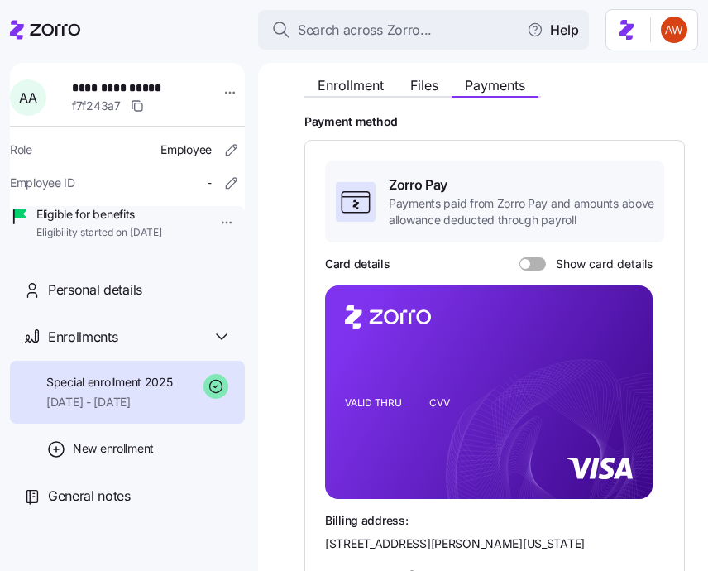
scroll to position [410, 0]
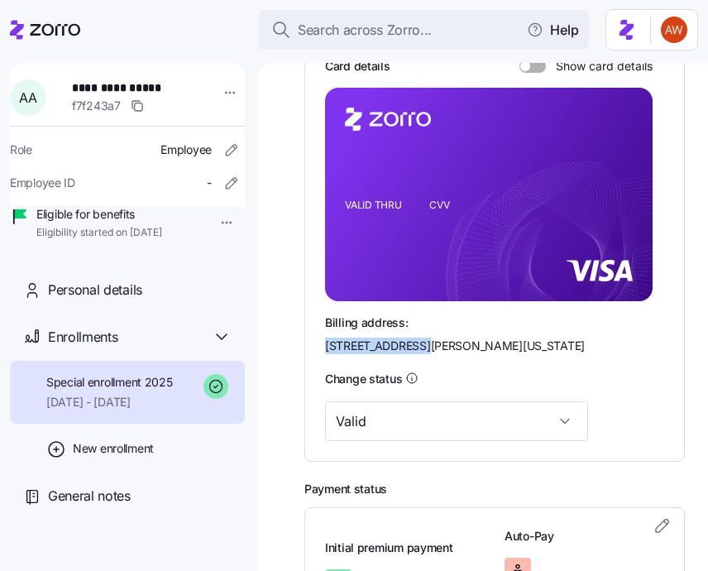
drag, startPoint x: 413, startPoint y: 323, endPoint x: 498, endPoint y: 323, distance: 85.2
click at [500, 338] on span "[STREET_ADDRESS][PERSON_NAME][US_STATE]" at bounding box center [455, 346] width 260 height 17
copy span "[STREET_ADDRESS][PERSON_NAME]"
drag, startPoint x: 511, startPoint y: 322, endPoint x: 555, endPoint y: 322, distance: 44.7
click at [555, 338] on span "[STREET_ADDRESS][PERSON_NAME][US_STATE]" at bounding box center [455, 346] width 260 height 17
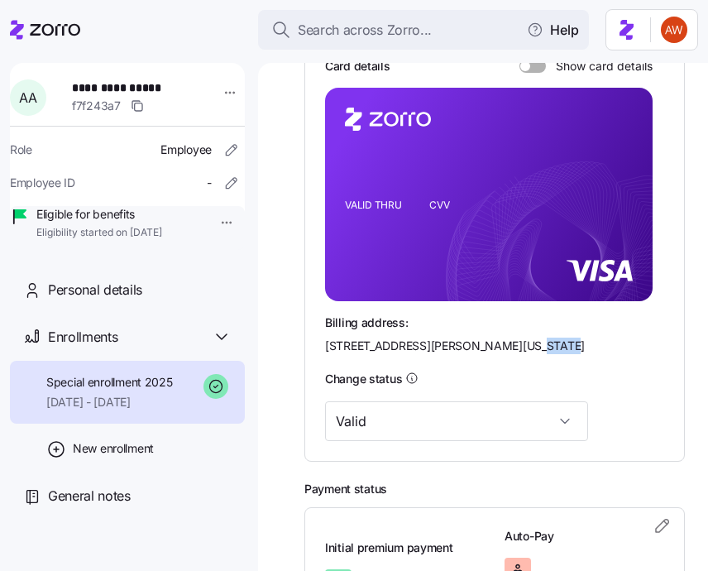
drag, startPoint x: 589, startPoint y: 319, endPoint x: 636, endPoint y: 319, distance: 46.3
click at [636, 319] on div "Billing address: [STREET_ADDRESS][PERSON_NAME][US_STATE]" at bounding box center [494, 334] width 339 height 41
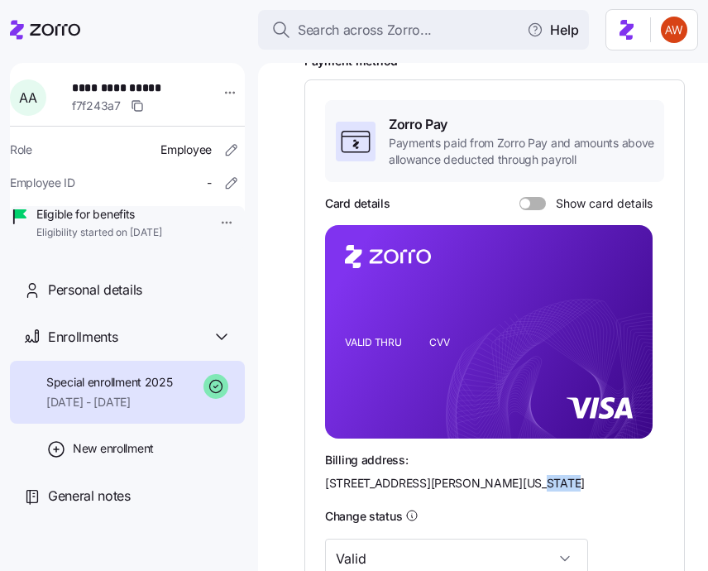
scroll to position [0, 0]
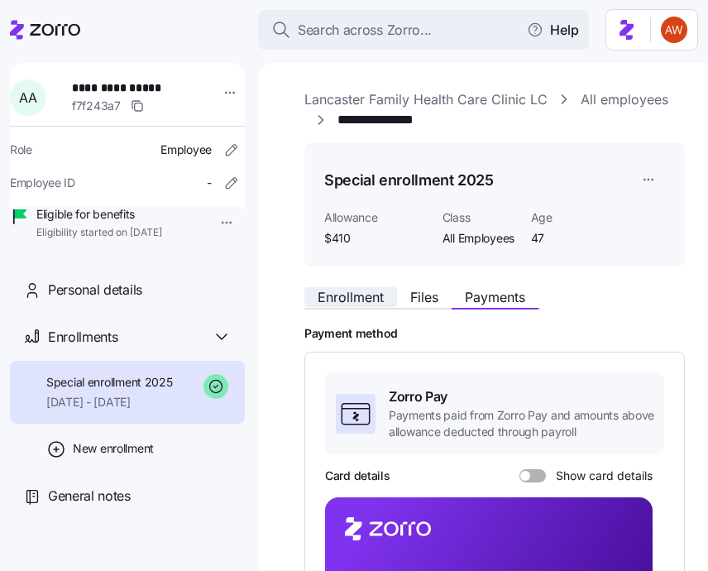
click at [357, 303] on span "Enrollment" at bounding box center [351, 296] width 66 height 13
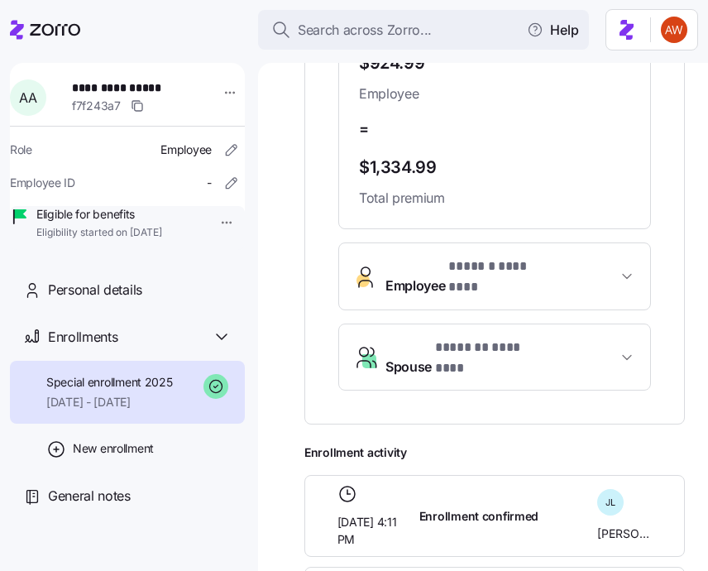
scroll to position [801, 0]
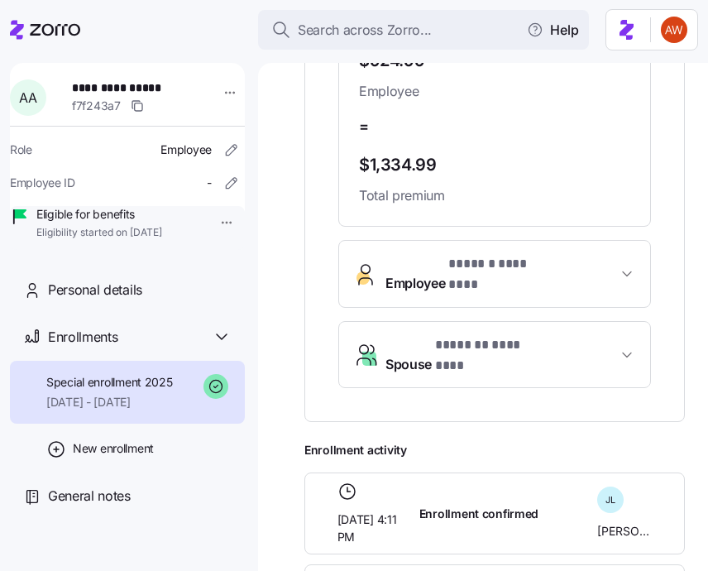
click at [488, 260] on button "Employee * ****** ******** *" at bounding box center [494, 274] width 311 height 66
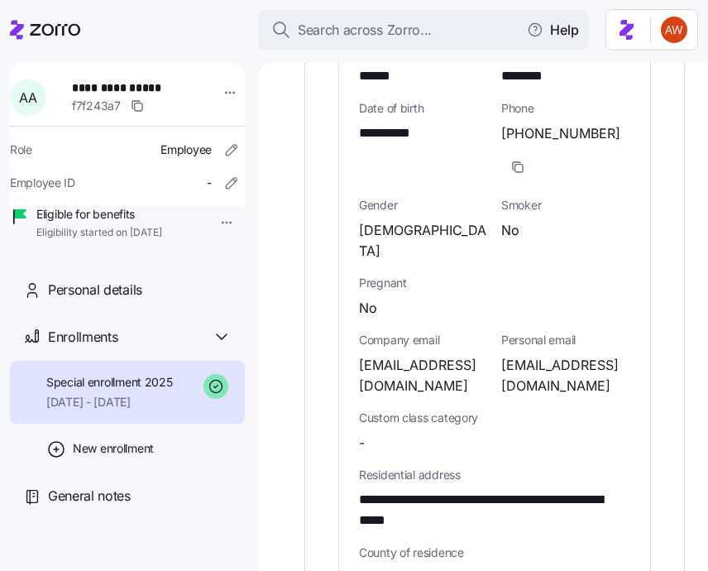
scroll to position [1144, 0]
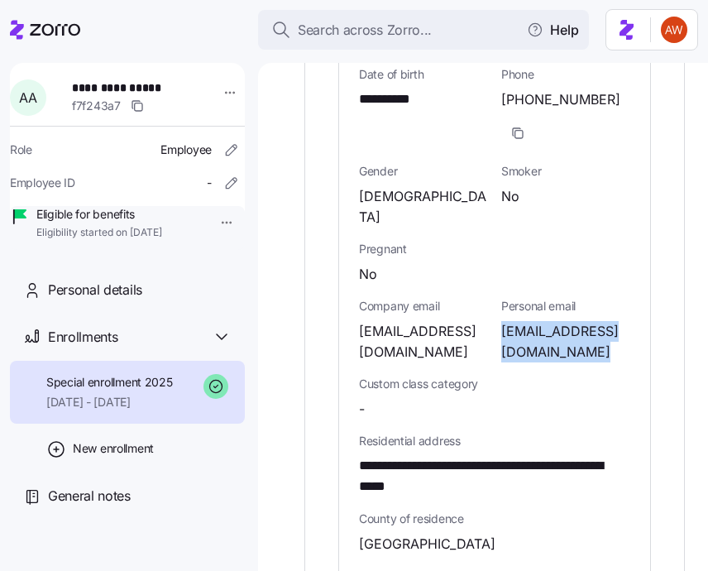
drag, startPoint x: 502, startPoint y: 282, endPoint x: 580, endPoint y: 296, distance: 79.1
click at [580, 321] on span "[EMAIL_ADDRESS][DOMAIN_NAME]" at bounding box center [565, 341] width 129 height 41
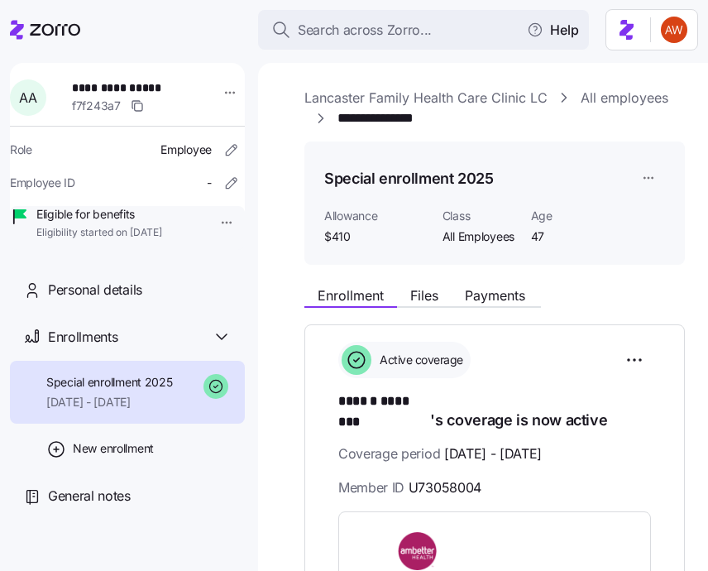
scroll to position [0, 0]
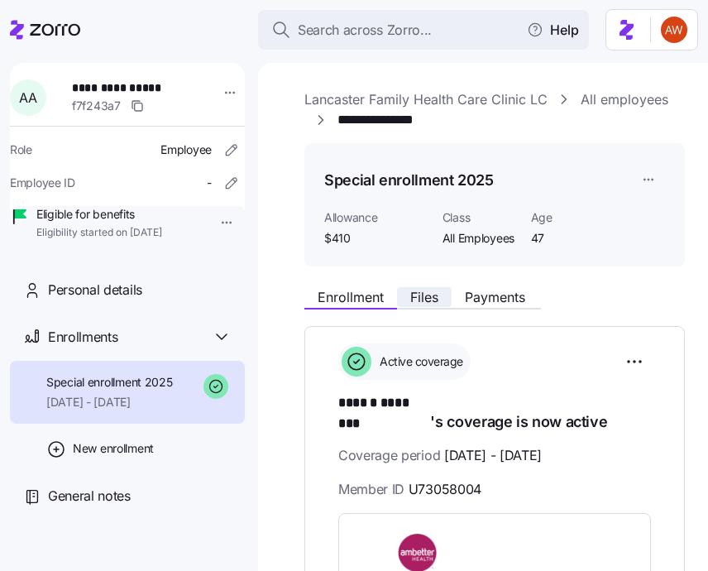
click at [417, 302] on span "Files" at bounding box center [424, 296] width 28 height 13
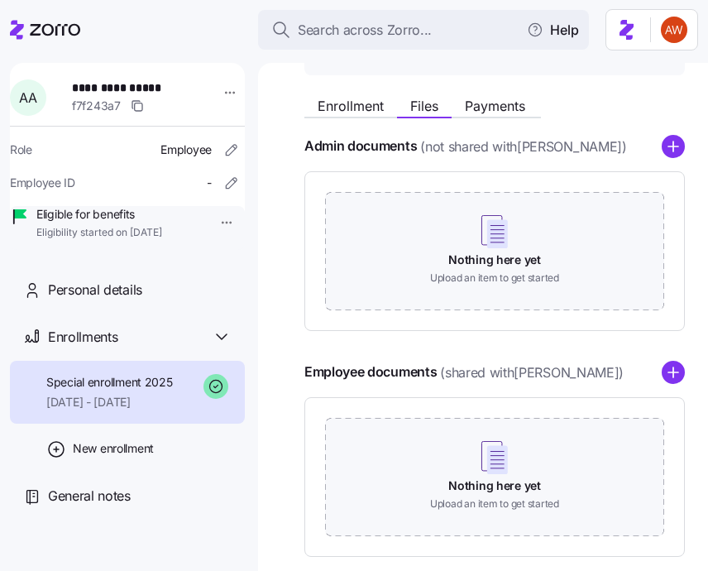
scroll to position [276, 0]
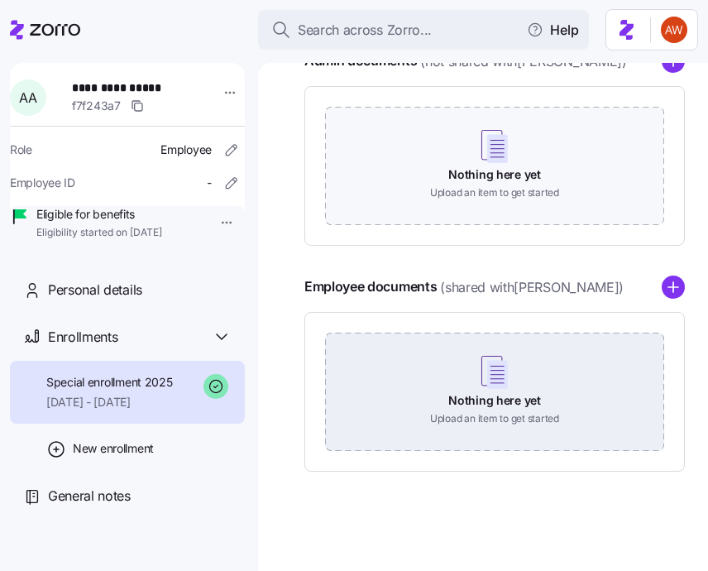
click at [435, 386] on div "Nothing here yet Upload an item to get started" at bounding box center [494, 391] width 339 height 116
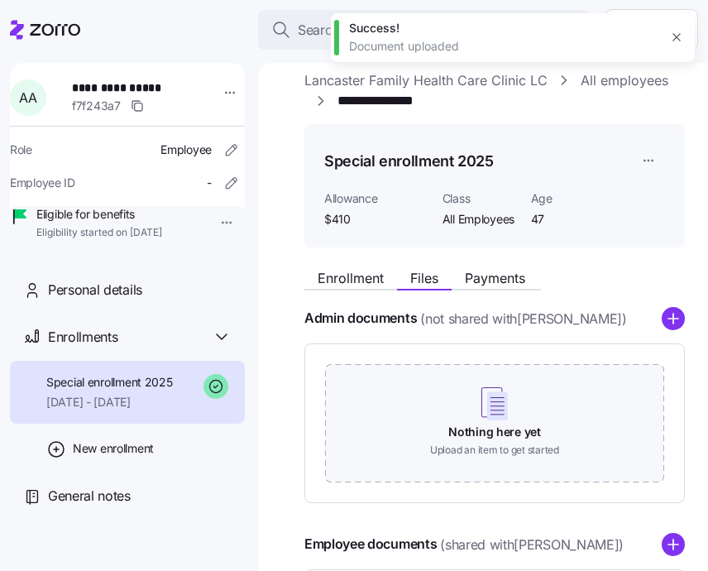
scroll to position [0, 0]
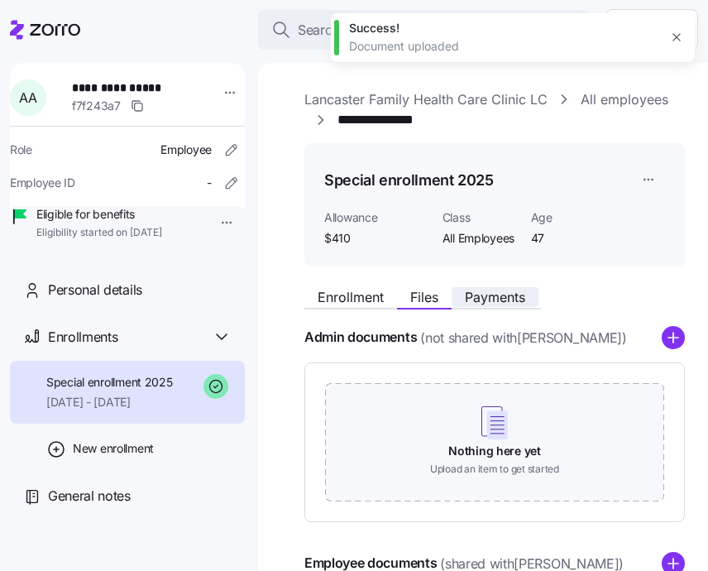
click at [501, 300] on span "Payments" at bounding box center [495, 296] width 60 height 13
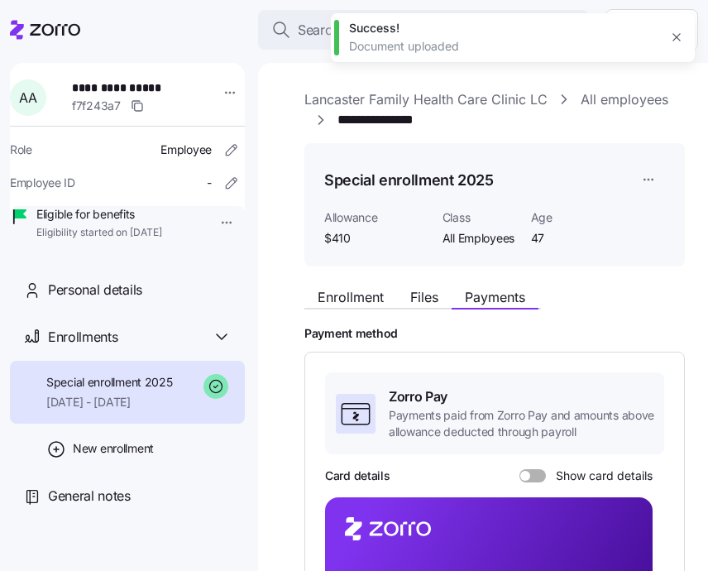
scroll to position [543, 0]
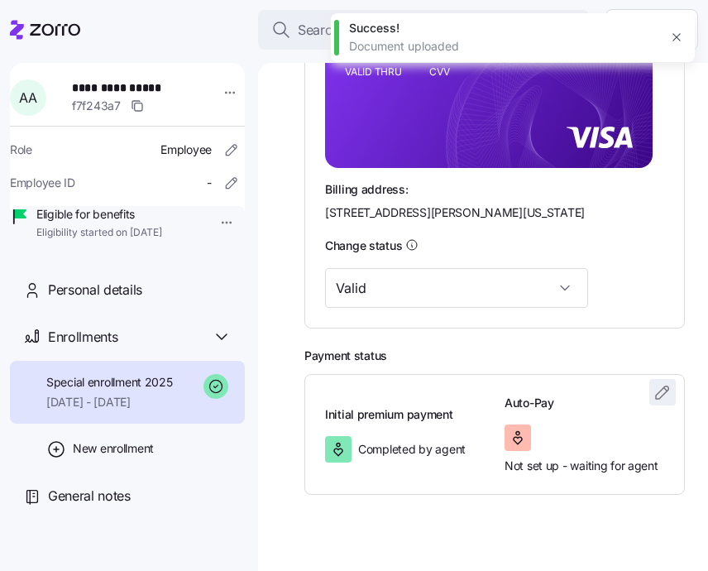
click at [655, 382] on icon "button" at bounding box center [663, 392] width 20 height 20
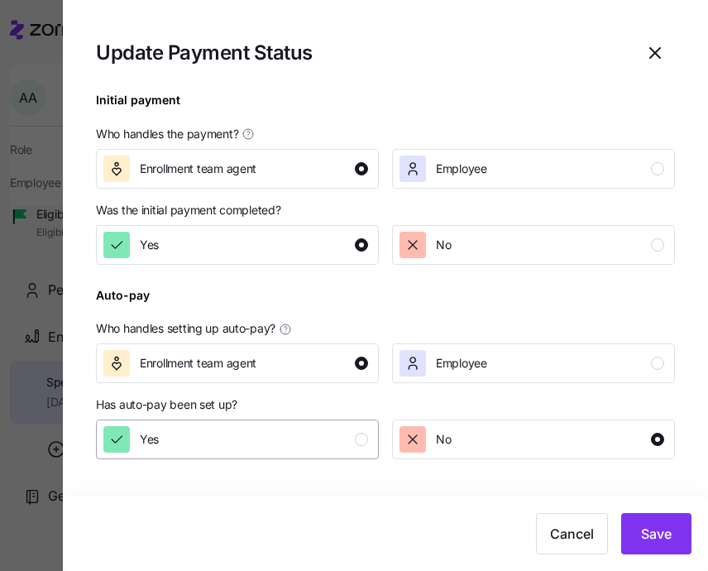
click at [349, 437] on div "Yes" at bounding box center [235, 439] width 265 height 26
click at [650, 529] on span "Save" at bounding box center [656, 534] width 31 height 20
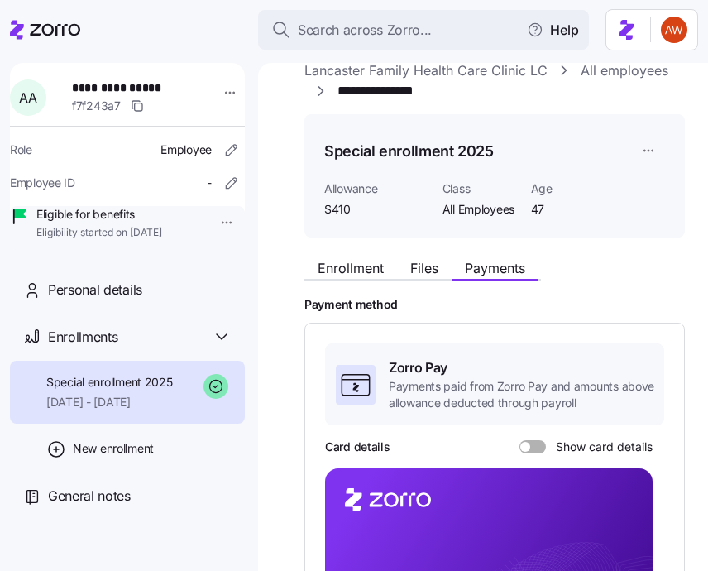
scroll to position [0, 0]
